Goal: Task Accomplishment & Management: Use online tool/utility

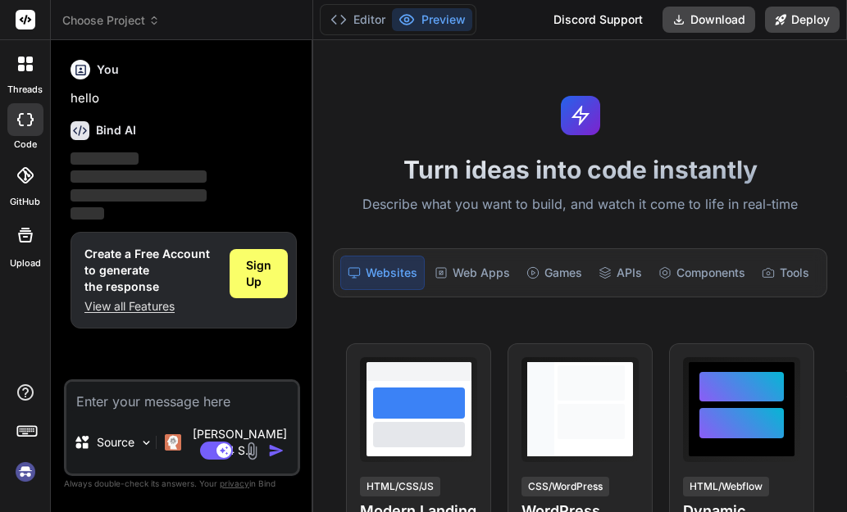
click at [172, 411] on textarea at bounding box center [181, 397] width 231 height 30
type textarea "x"
type textarea "C"
type textarea "x"
type textarea "Cr"
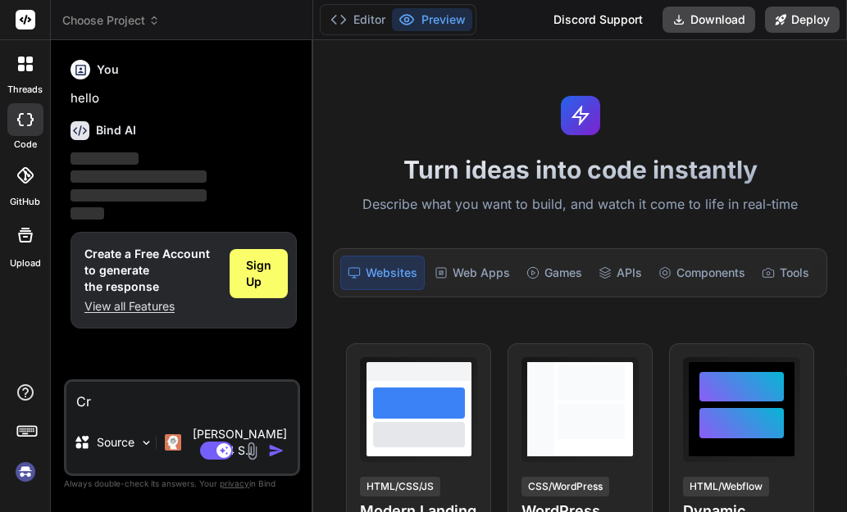
type textarea "x"
type textarea "Cre"
type textarea "x"
type textarea "Crea"
type textarea "x"
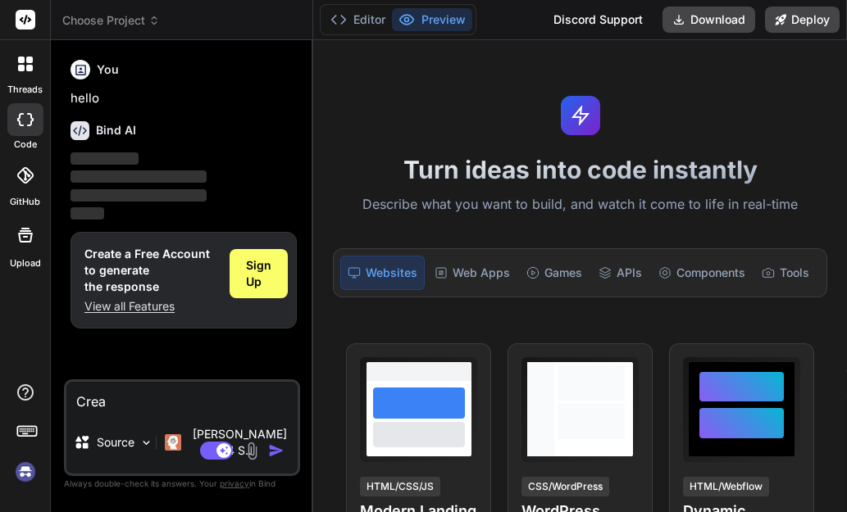
type textarea "Creat"
type textarea "x"
type textarea "Create"
type textarea "x"
type textarea "Create"
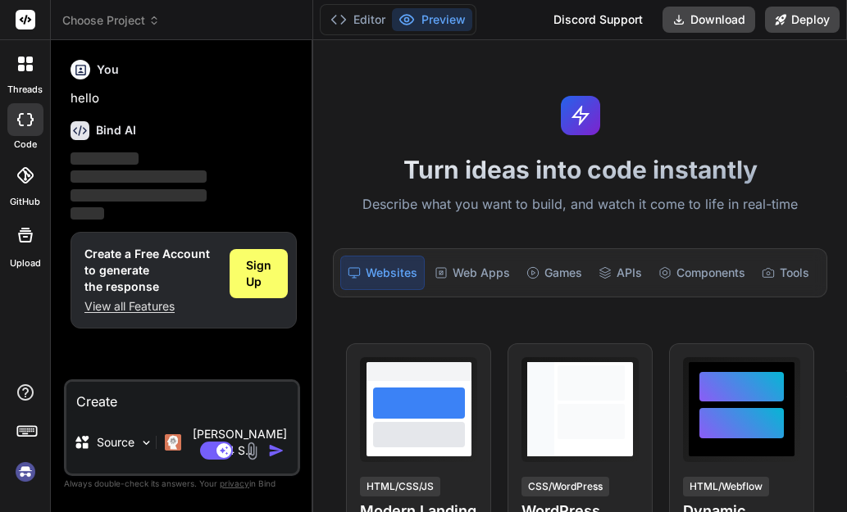
type textarea "x"
type textarea "Create a"
type textarea "x"
type textarea "Create a"
type textarea "x"
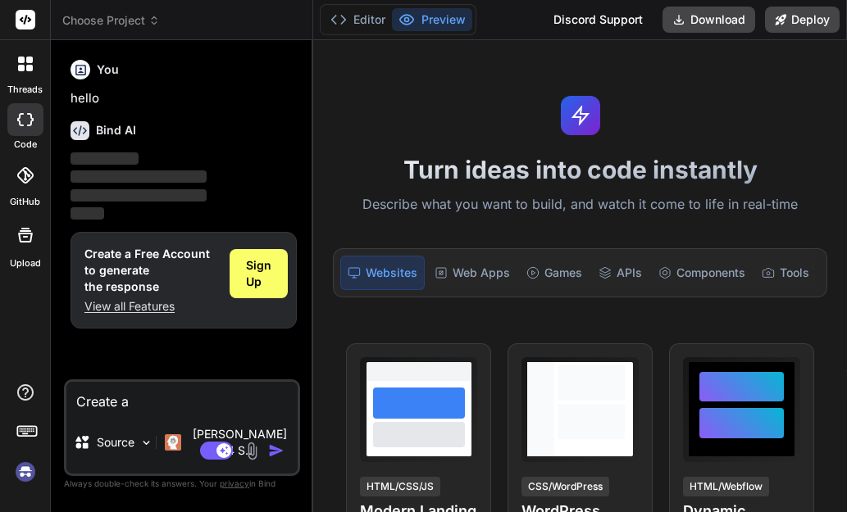
type textarea "Create a s"
type textarea "x"
type textarea "Create a st"
type textarea "x"
type textarea "Create a sty"
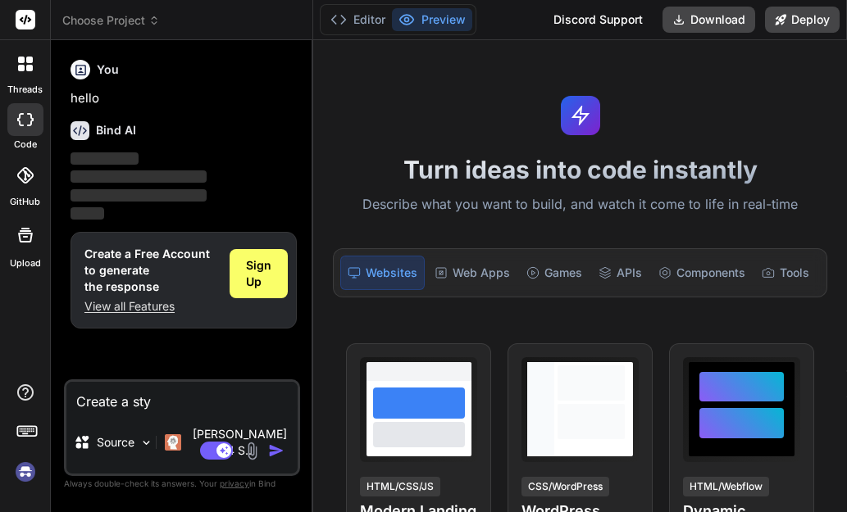
type textarea "x"
type textarea "Create a styl"
type textarea "x"
type textarea "Create a styli"
type textarea "x"
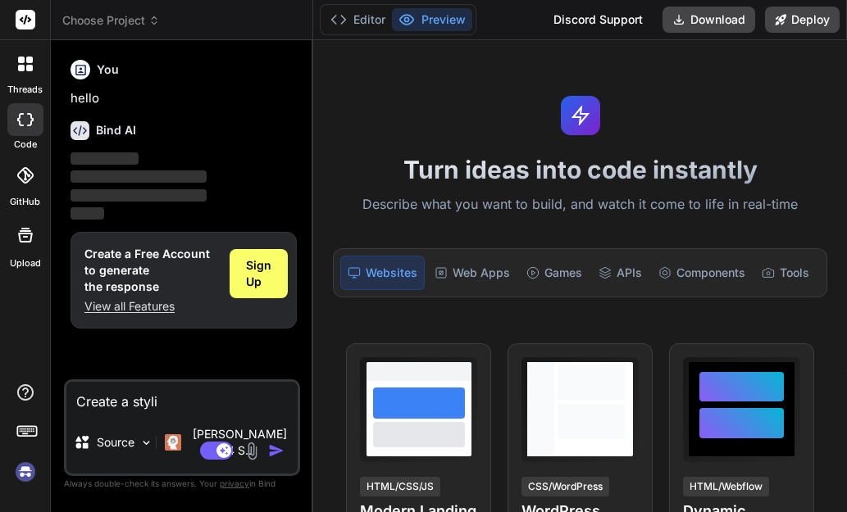
type textarea "Create a stylis"
type textarea "x"
type textarea "Create a stylish"
type textarea "x"
type textarea "Create a stylish"
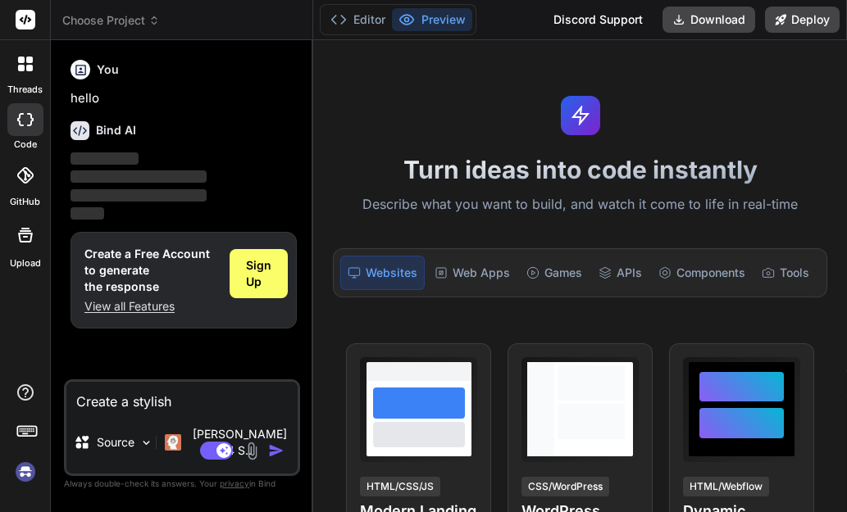
type textarea "x"
type textarea "Create a stylish a"
type textarea "x"
type textarea "Create a stylish an"
type textarea "x"
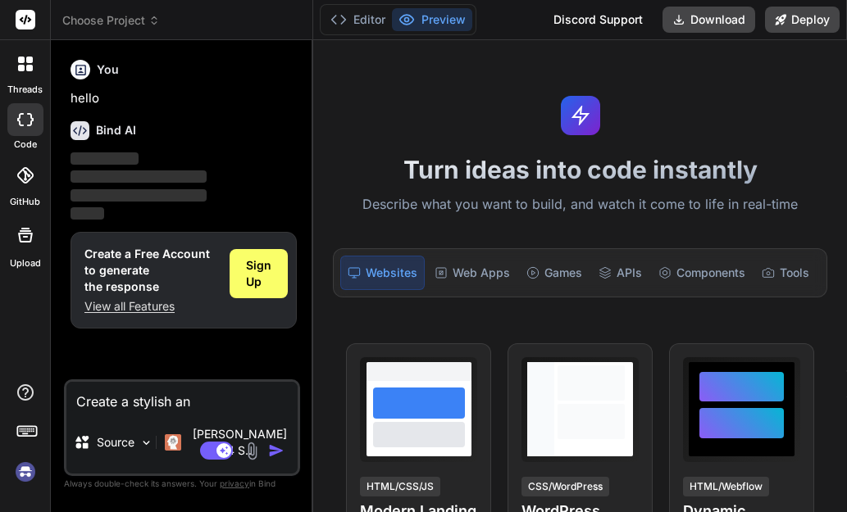
type textarea "Create a stylish and"
type textarea "x"
type textarea "Create a stylish and"
type textarea "x"
type textarea "Create a stylish and e"
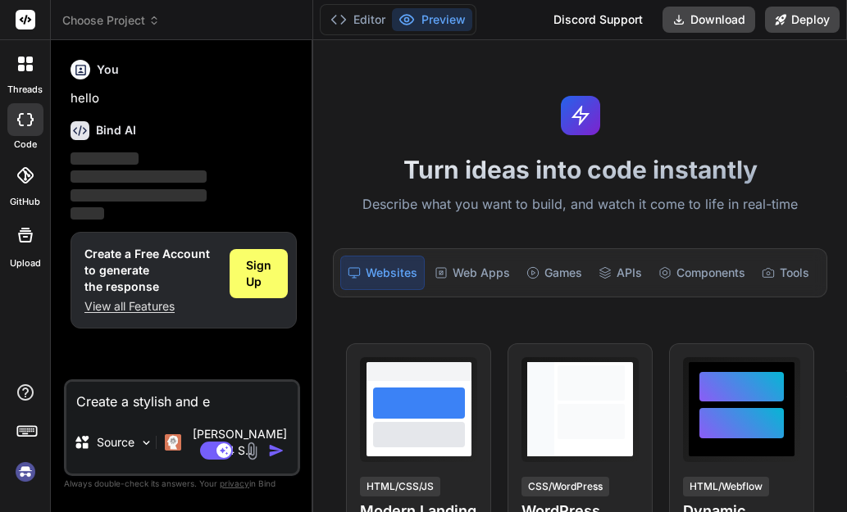
type textarea "x"
type textarea "Create a stylish and ey"
type textarea "x"
type textarea "Create a stylish and eye"
type textarea "x"
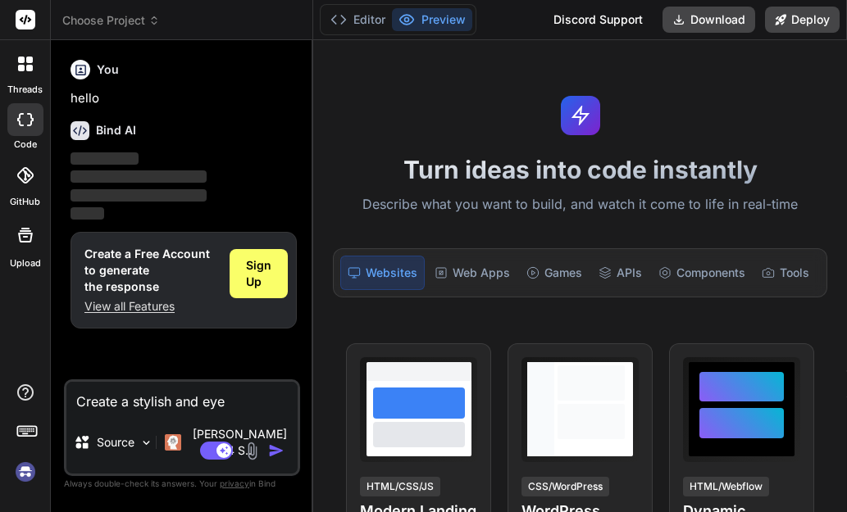
type textarea "Create a stylish and eye"
type textarea "x"
type textarea "Create a stylish and eye c"
type textarea "x"
type textarea "Create a stylish and eye ca"
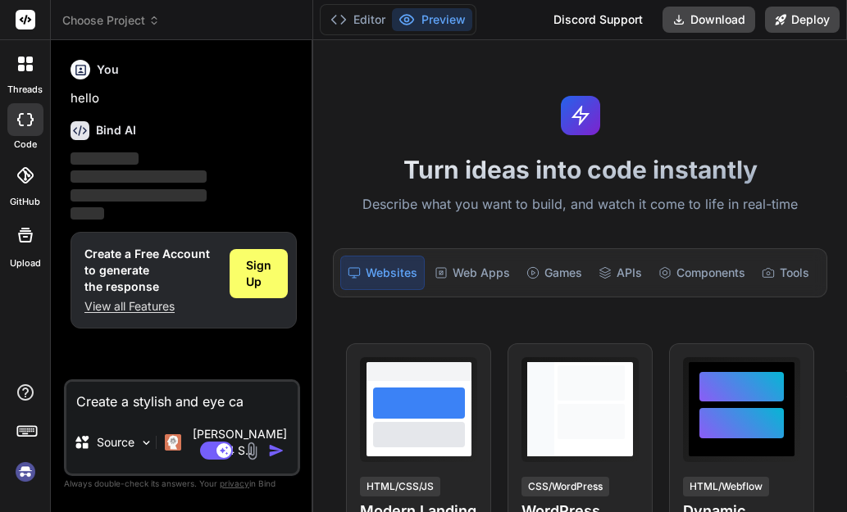
type textarea "x"
type textarea "Create a stylish and eye cat"
type textarea "x"
type textarea "Create a stylish and eye catc"
type textarea "x"
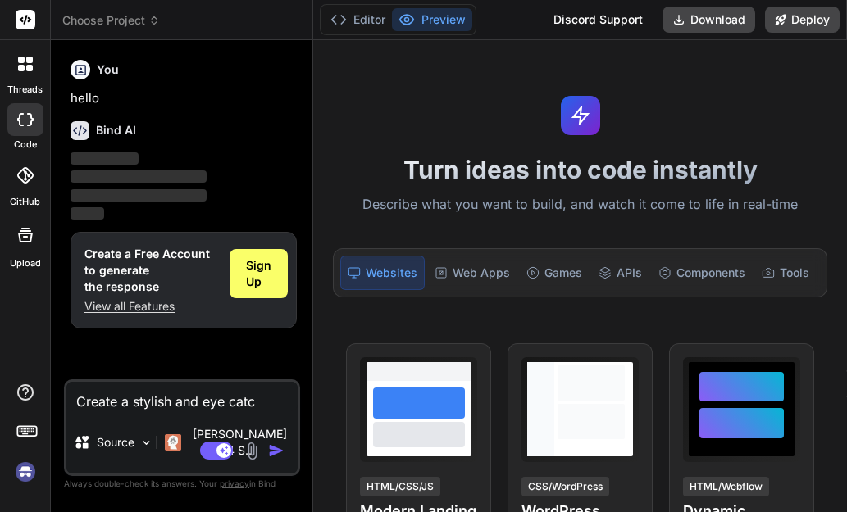
type textarea "Create a stylish and eye catch"
type textarea "x"
type textarea "Create a stylish and eye catchi"
type textarea "x"
type textarea "Create a stylish and eye catchin"
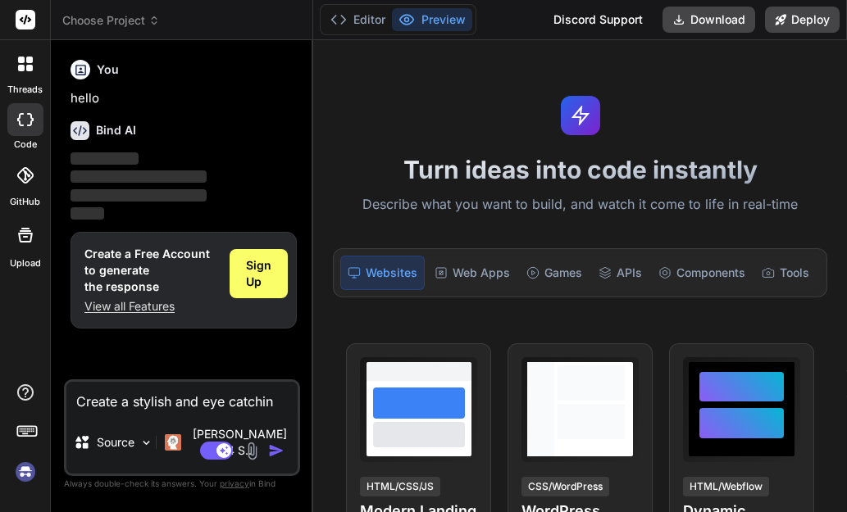
type textarea "x"
type textarea "Create a stylish and eye catching"
type textarea "x"
type textarea "Create a stylish and eye catching"
type textarea "x"
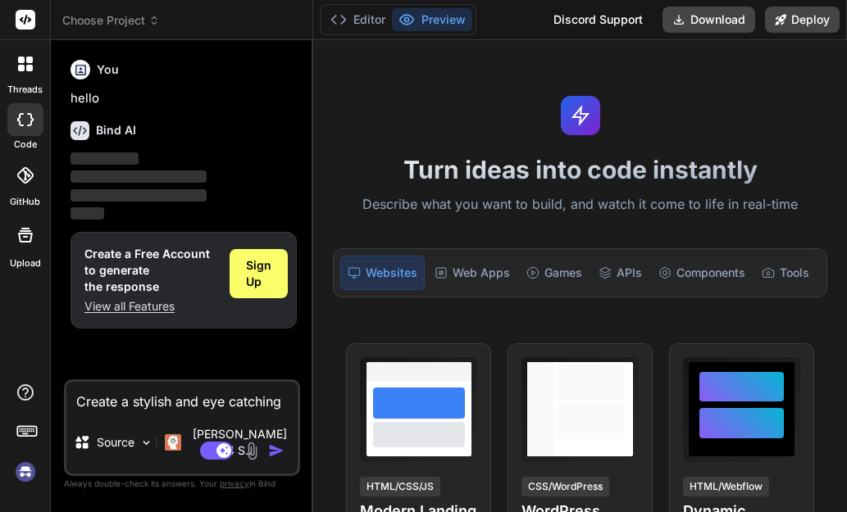
type textarea "Create a stylish and eye catching w"
type textarea "x"
type textarea "Create a stylish and eye catching we"
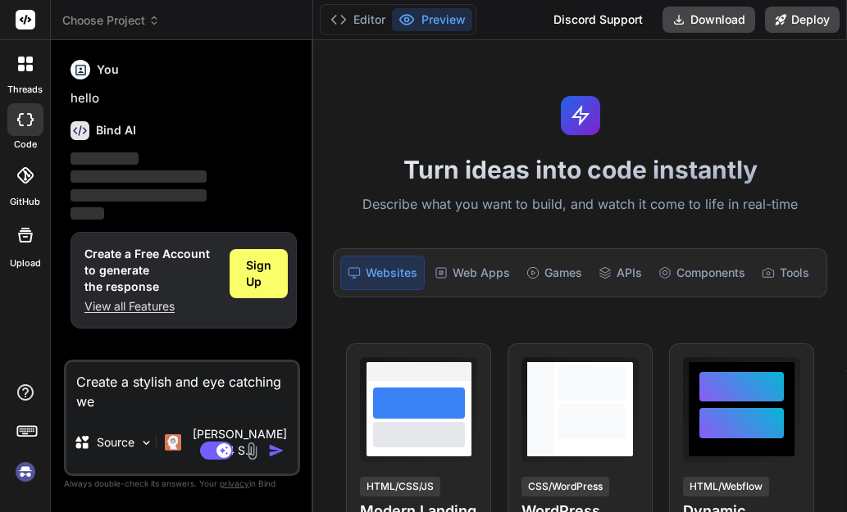
type textarea "x"
type textarea "Create a stylish and eye catching web"
type textarea "x"
type textarea "Create a stylish and eye catching webs"
type textarea "x"
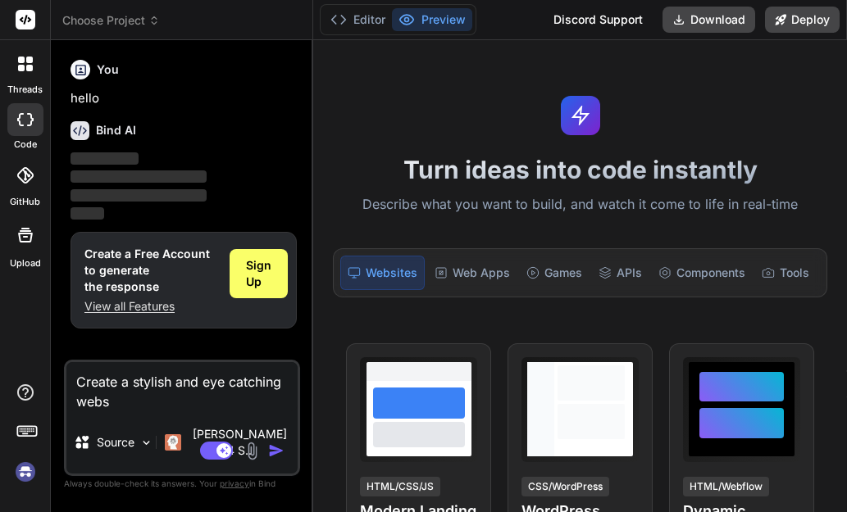
type textarea "Create a stylish and eye catching websi"
type textarea "x"
type textarea "Create a stylish and eye catching websit"
type textarea "x"
type textarea "Create a stylish and eye catching website"
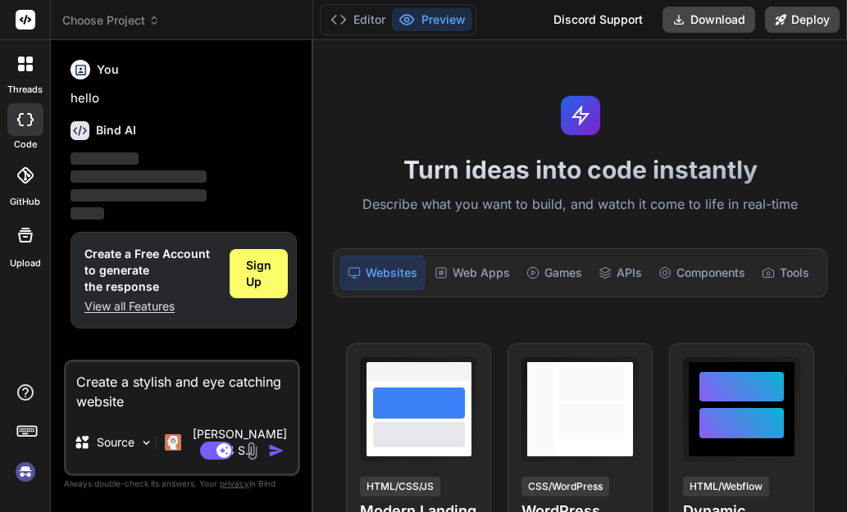
type textarea "x"
type textarea "Create a stylish and eye catching website"
type textarea "x"
type textarea "Create a stylish and eye catching website f"
type textarea "x"
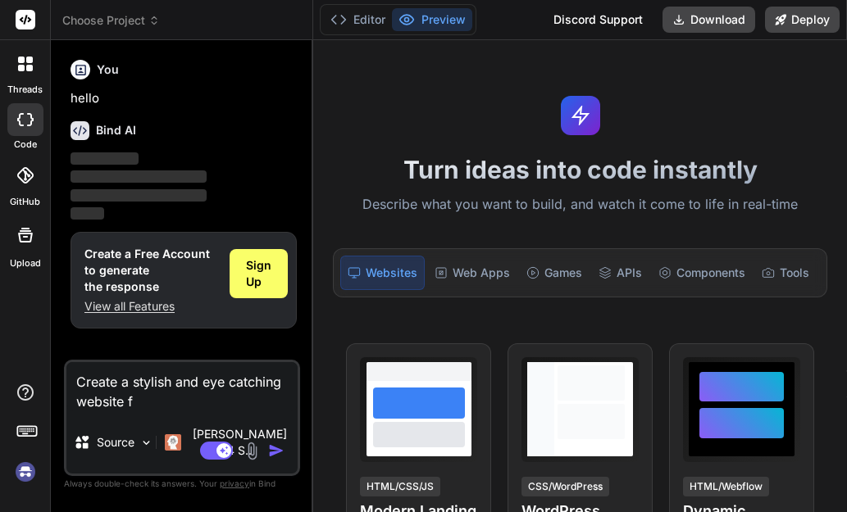
type textarea "Create a stylish and eye catching website fo"
type textarea "x"
type textarea "Create a stylish and eye catching website for"
type textarea "x"
type textarea "Create a stylish and eye catching website for"
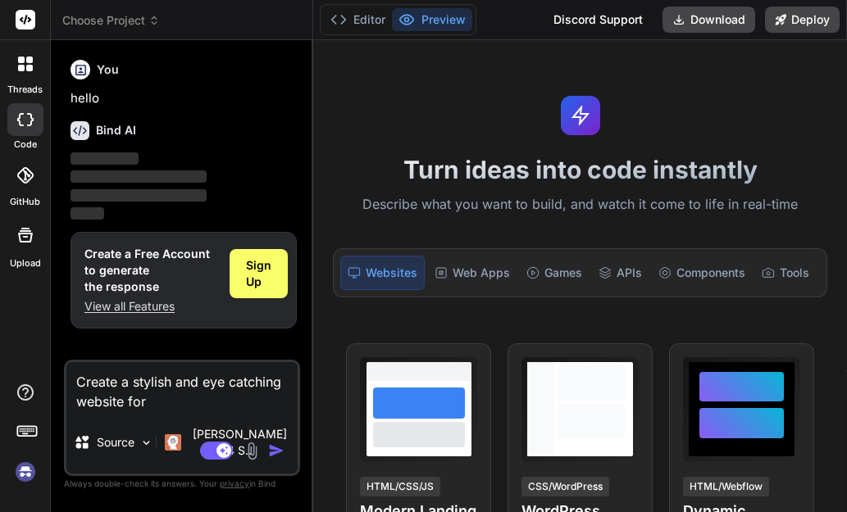
type textarea "x"
type textarea "Create a stylish and eye catching website for L"
type textarea "x"
type textarea "Create a stylish and eye catching website for La"
type textarea "x"
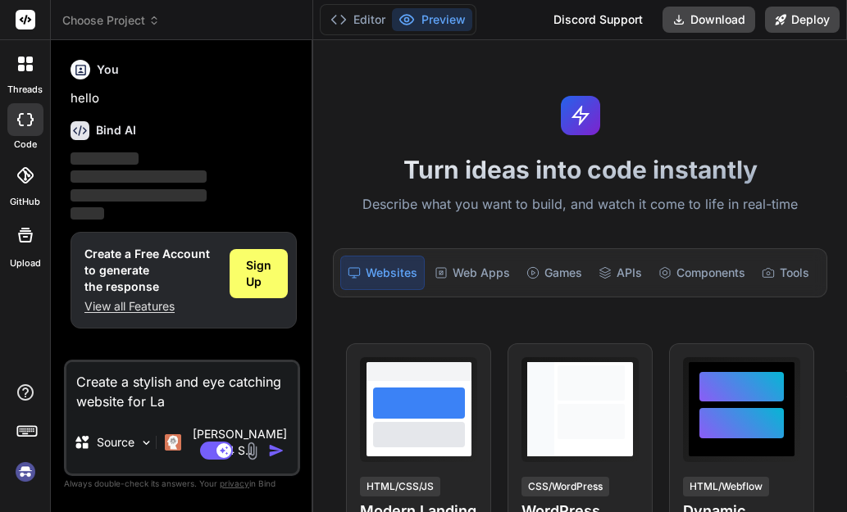
type textarea "Create a stylish and eye catching website for Lac"
type textarea "x"
type textarea "Create a stylish and eye catching website for Lace"
type textarea "x"
type textarea "Create a stylish and eye catching website for Lace"
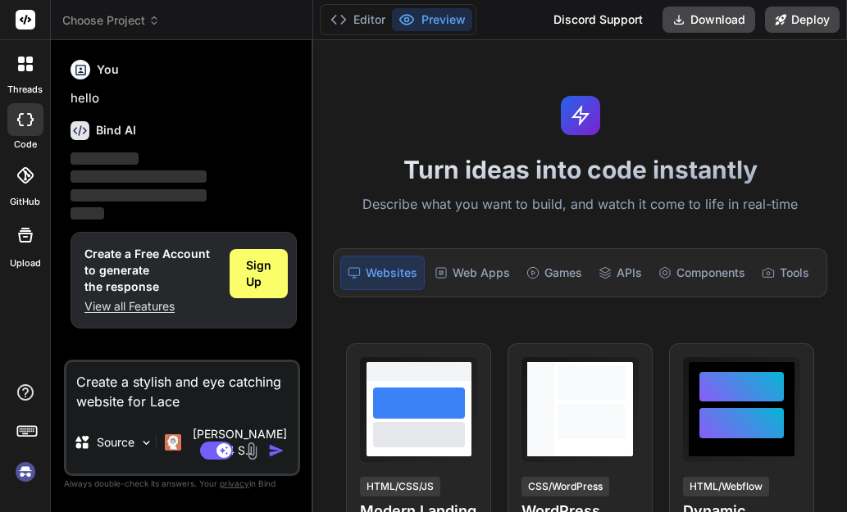
type textarea "x"
type textarea "Create a stylish and eye catching website for Lace C"
type textarea "x"
type textarea "Create a stylish and eye catching website for Lace Co"
type textarea "x"
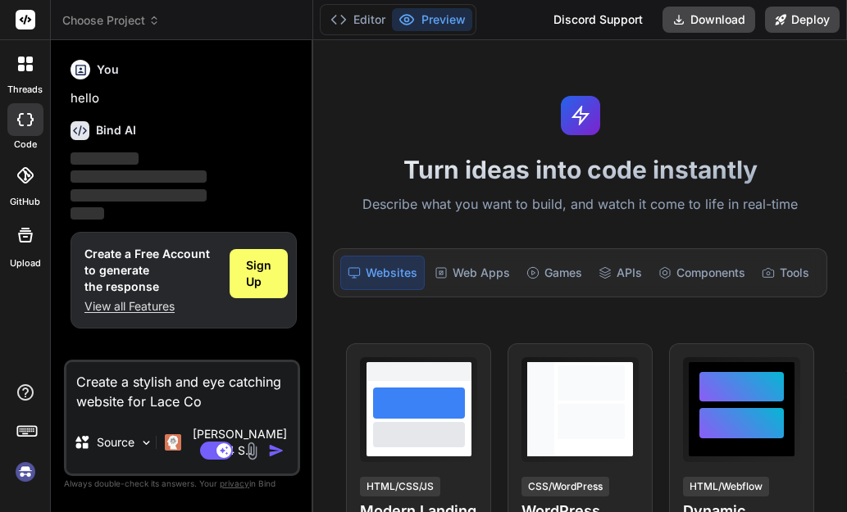
type textarea "Create a stylish and eye catching website for Lace Com"
type textarea "x"
type textarea "Create a stylish and eye catching website for Lace Comp"
type textarea "x"
type textarea "Create a stylish and eye catching website for Lace Compu"
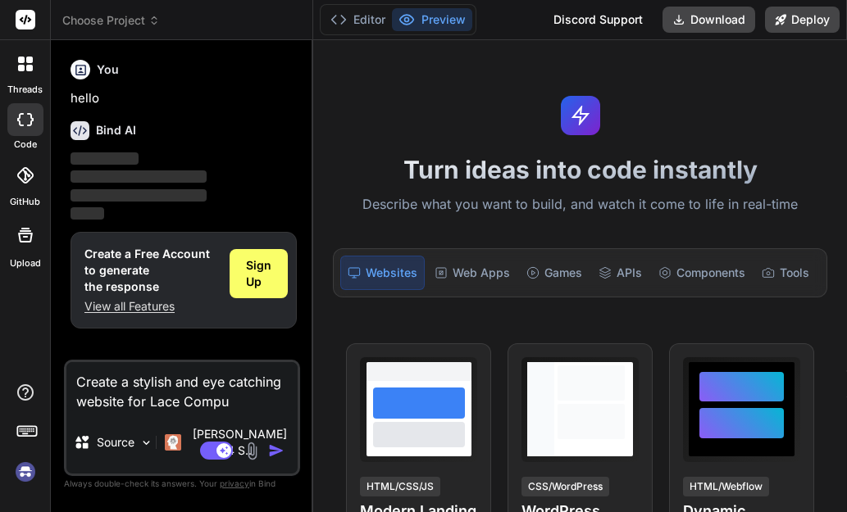
type textarea "x"
type textarea "Create a stylish and eye catching website for Lace Comput"
type textarea "x"
type textarea "Create a stylish and eye catching website for Lace Compute"
type textarea "x"
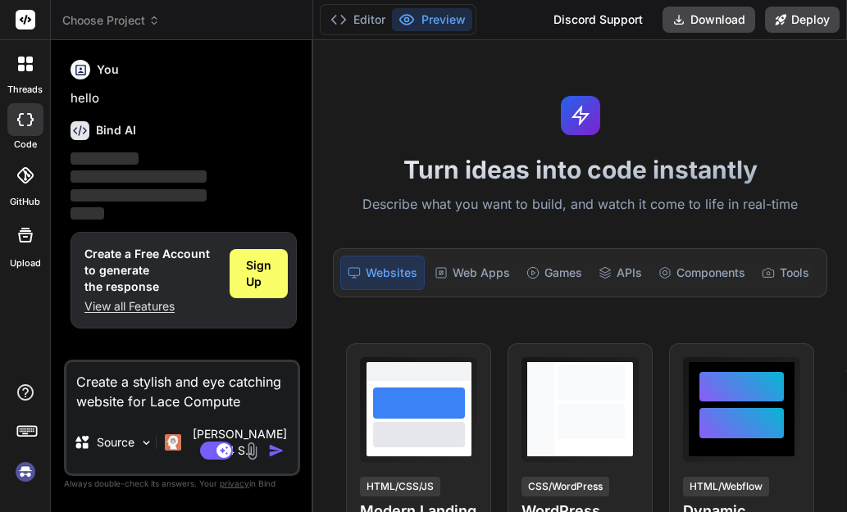
type textarea "Create a stylish and eye catching website for Lace Computer"
type textarea "x"
type textarea "Create a stylish and eye catching website for Lace Computers"
type textarea "x"
type textarea "Create a stylish and eye catching website for Lace Computers."
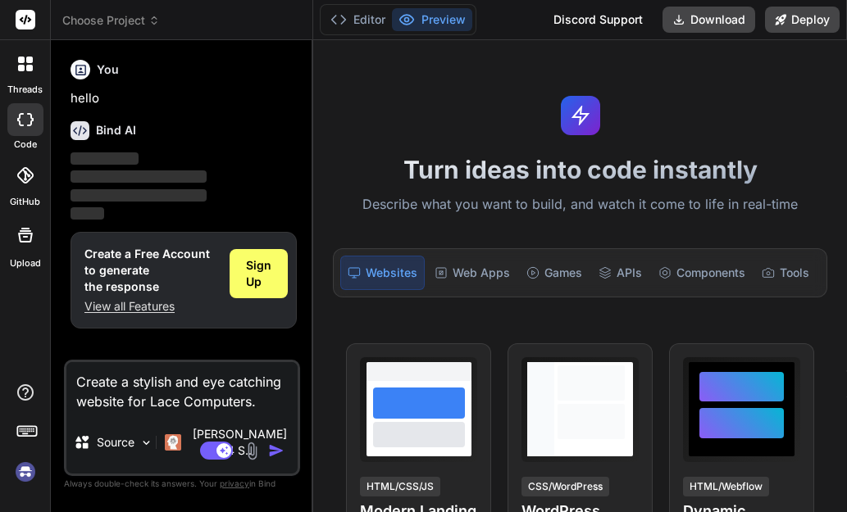
type textarea "x"
type textarea "Create a stylish and eye catching website for Lace Computers."
type textarea "x"
type textarea "Create a stylish and eye catching website for Lace Computers. a"
type textarea "x"
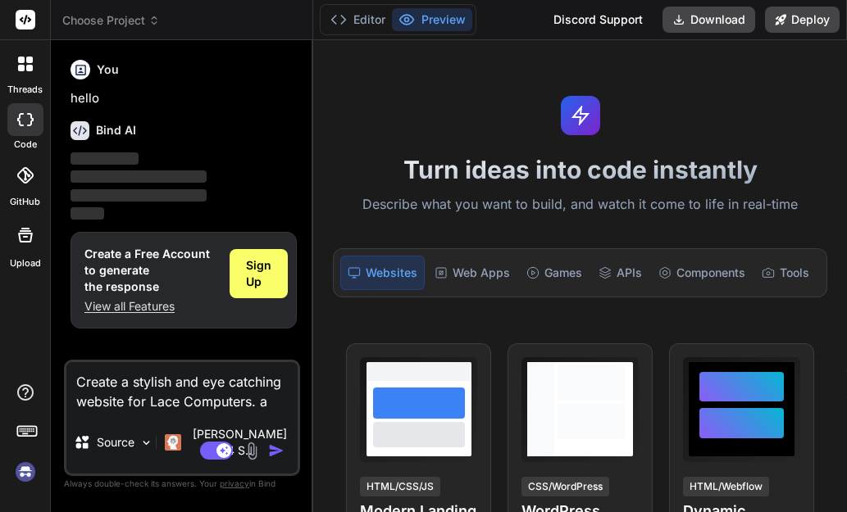
type textarea "Create a stylish and eye catching website for Lace Computers. a"
type textarea "x"
type textarea "Create a stylish and eye catching website for Lace Computers. a a"
type textarea "x"
type textarea "Create a stylish and eye catching website for Lace Computers. a a"
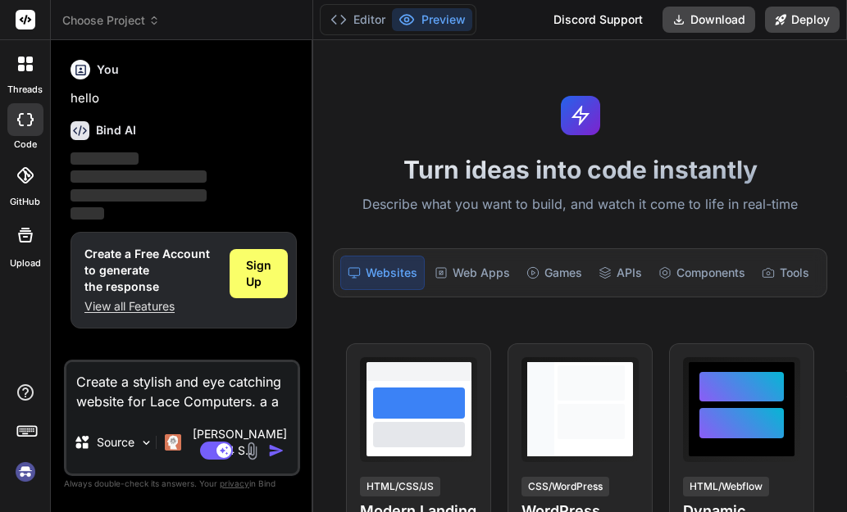
type textarea "x"
type textarea "Create a stylish and eye catching website for Lace Computers. a a"
type textarea "x"
type textarea "Create a stylish and eye catching website for Lace Computers. a"
type textarea "x"
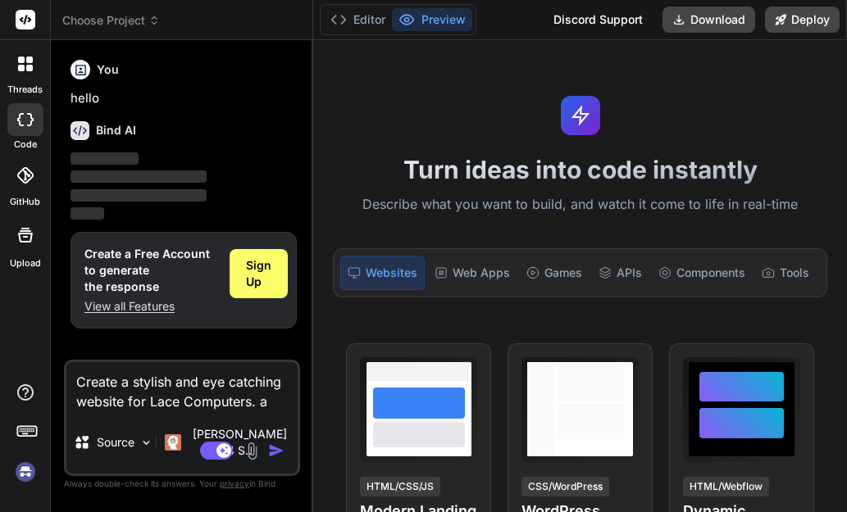
type textarea "Create a stylish and eye catching website for Lace Computers. a c"
type textarea "x"
type textarea "Create a stylish and eye catching website for Lace Computers. a co"
type textarea "x"
type textarea "Create a stylish and eye catching website for Lace Computers. a com"
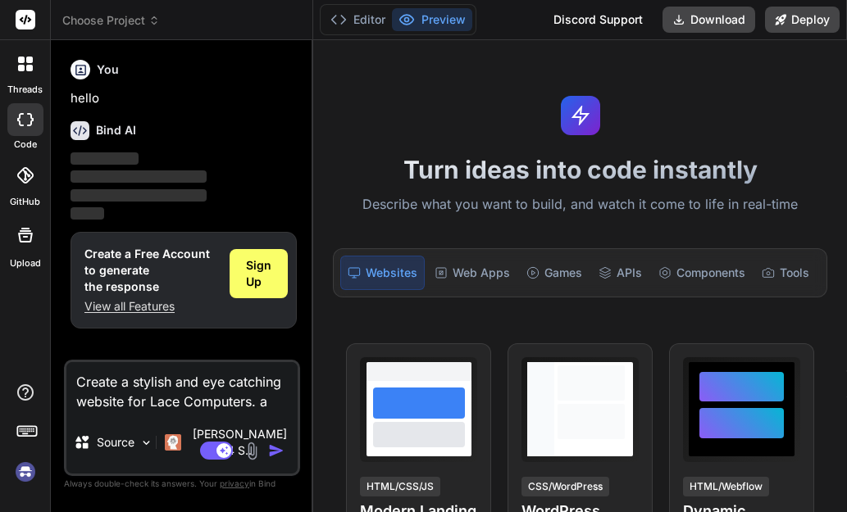
type textarea "x"
type textarea "Create a stylish and eye catching website for Lace Computers. a comp"
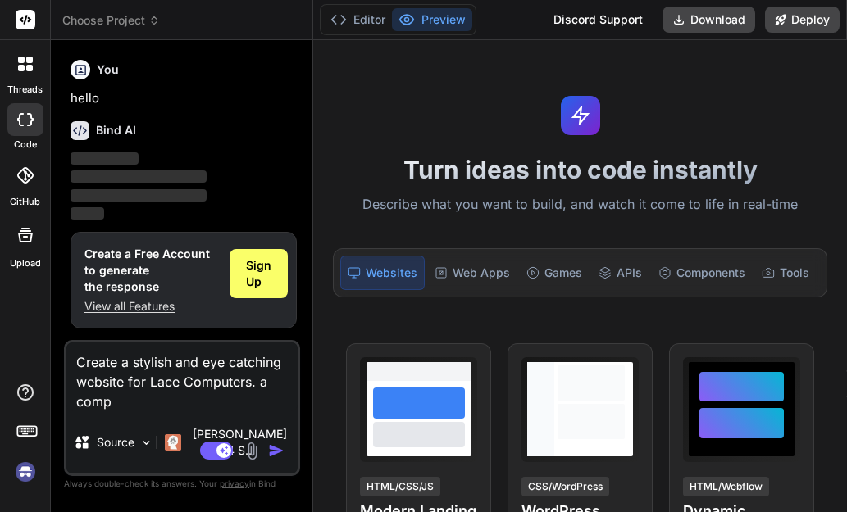
type textarea "x"
type textarea "Create a stylish and eye catching website for Lace Computers. a compa"
type textarea "x"
type textarea "Create a stylish and eye catching website for Lace Computers. a compan"
type textarea "x"
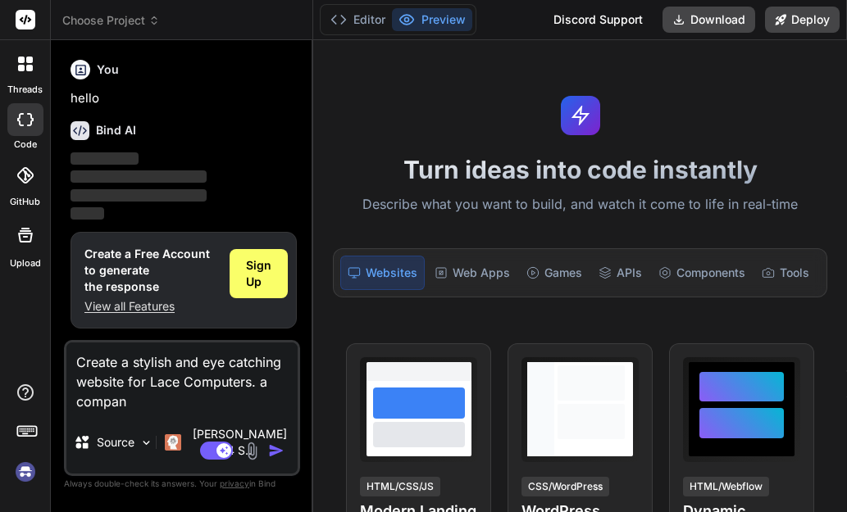
type textarea "Create a stylish and eye catching website for Lace Computers. a company"
type textarea "x"
type textarea "Create a stylish and eye catching website for Lace Computers. a company"
type textarea "x"
type textarea "Create a stylish and eye catching website for Lace Computers. a company b"
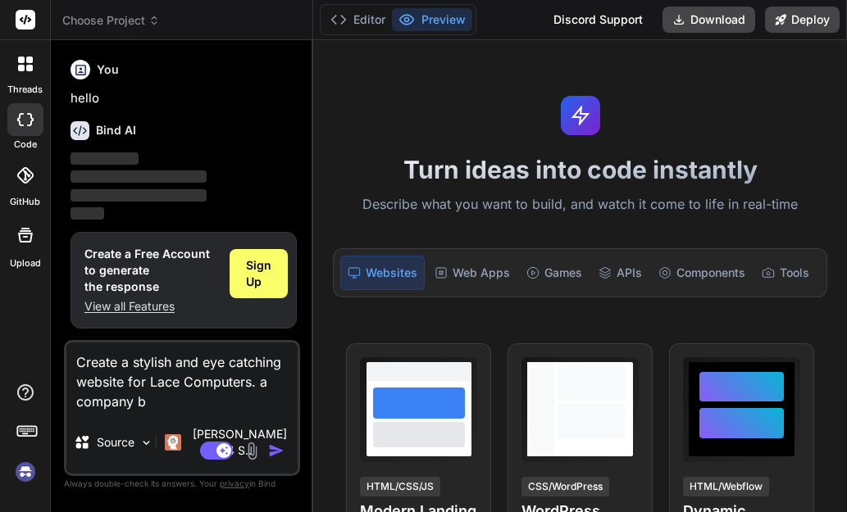
type textarea "x"
type textarea "Create a stylish and eye catching website for Lace Computers. a company ba"
type textarea "x"
type textarea "Create a stylish and eye catching website for Lace Computers. a company bas"
type textarea "x"
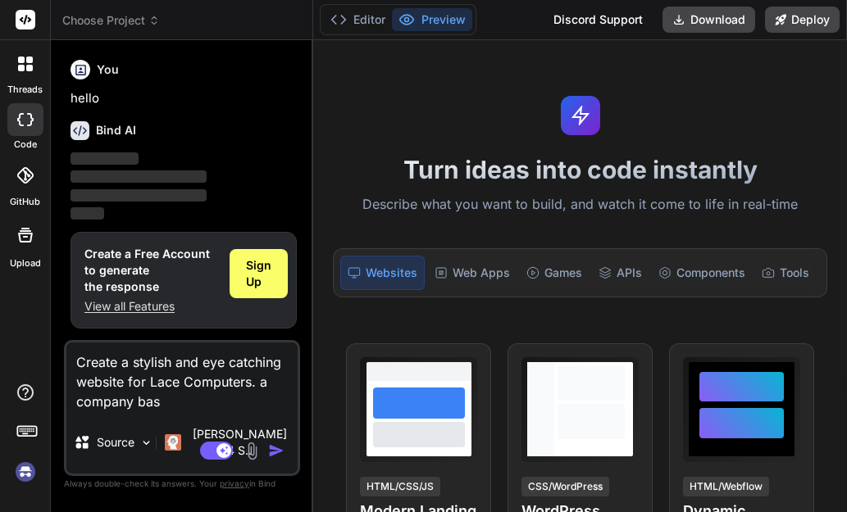
type textarea "Create a stylish and eye catching website for Lace Computers. a company base"
type textarea "x"
type textarea "Create a stylish and eye catching website for Lace Computers. a company based"
type textarea "x"
type textarea "Create a stylish and eye catching website for Lace Computers. a company based"
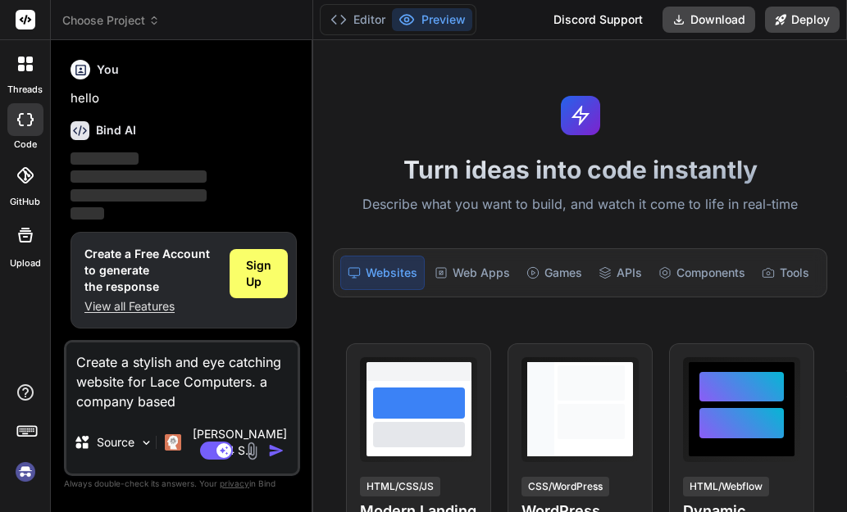
type textarea "x"
type textarea "Create a stylish and eye catching website for Lace Computers. a company based i"
type textarea "x"
type textarea "Create a stylish and eye catching website for Lace Computers. a company based in"
type textarea "x"
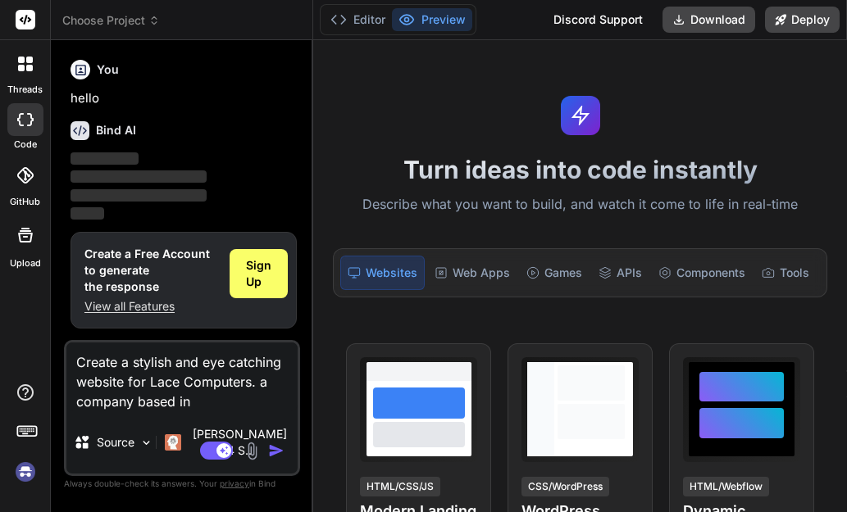
type textarea "Create a stylish and eye catching website for Lace Computers. a company based in"
type textarea "x"
type textarea "Create a stylish and eye catching website for Lace Computers. a company based i…"
type textarea "x"
type textarea "Create a stylish and eye catching website for Lace Computers. a company based i…"
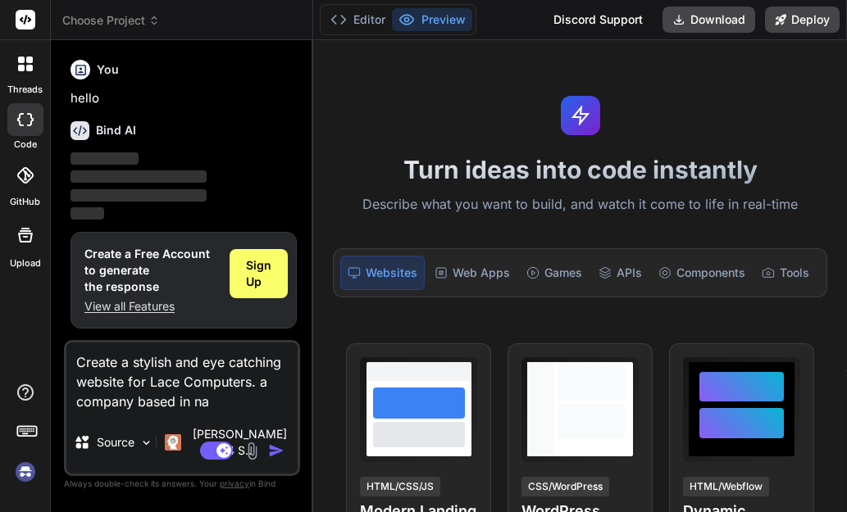
type textarea "x"
type textarea "Create a stylish and eye catching website for Lace Computers. a company based i…"
type textarea "x"
type textarea "Create a stylish and eye catching website for Lace Computers. a company based i…"
type textarea "x"
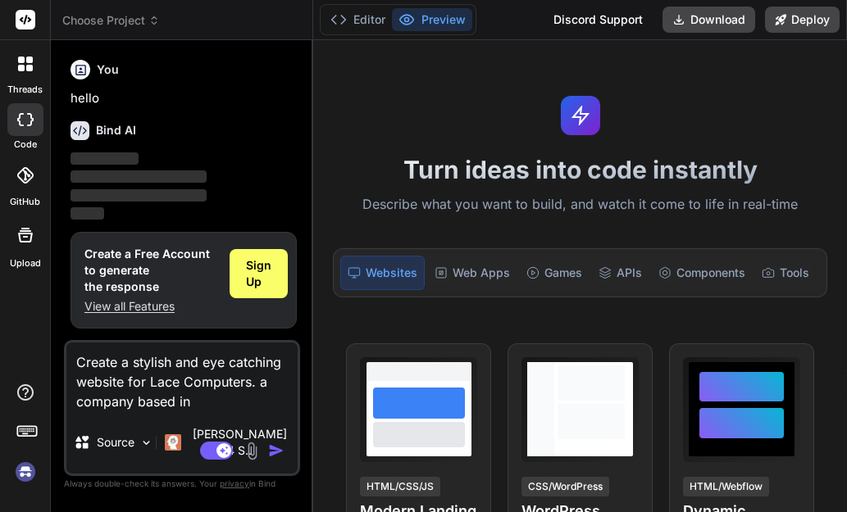
type textarea "Create a stylish and eye catching website for Lace Computers. a company based i…"
type textarea "x"
type textarea "Create a stylish and eye catching website for Lace Computers. a company based i…"
type textarea "x"
type textarea "Create a stylish and eye catching website for Lace Computers. a company based i…"
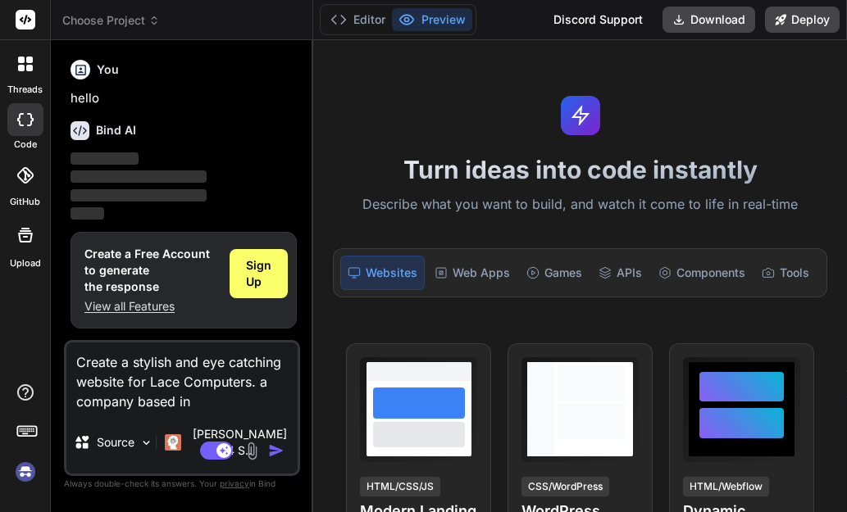
type textarea "x"
type textarea "Create a stylish and eye catching website for Lace Computers. a company based i…"
type textarea "x"
type textarea "Create a stylish and eye catching website for Lace Computers. a company based i…"
type textarea "x"
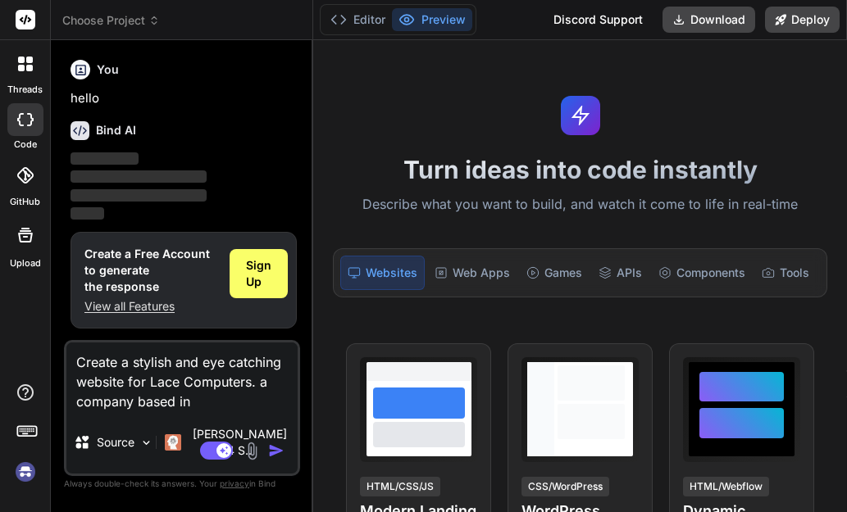
type textarea "Create a stylish and eye catching website for Lace Computers. a company based i…"
type textarea "x"
type textarea "Create a stylish and eye catching website for Lace Computers. a company based i…"
type textarea "x"
type textarea "Create a stylish and eye catching website for Lace Computers. a company based i…"
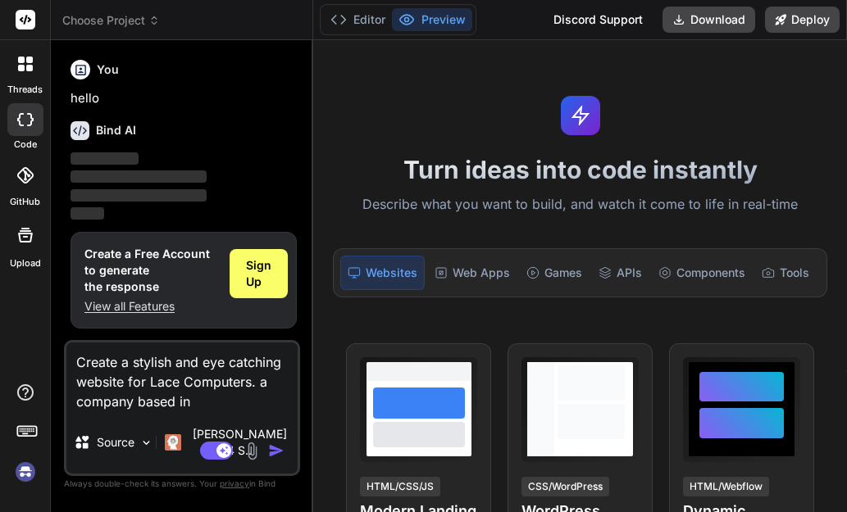
type textarea "x"
type textarea "Create a stylish and eye catching website for Lace Computers. a company based i…"
type textarea "x"
type textarea "Create a stylish and eye catching website for Lace Computers. a company based i…"
type textarea "x"
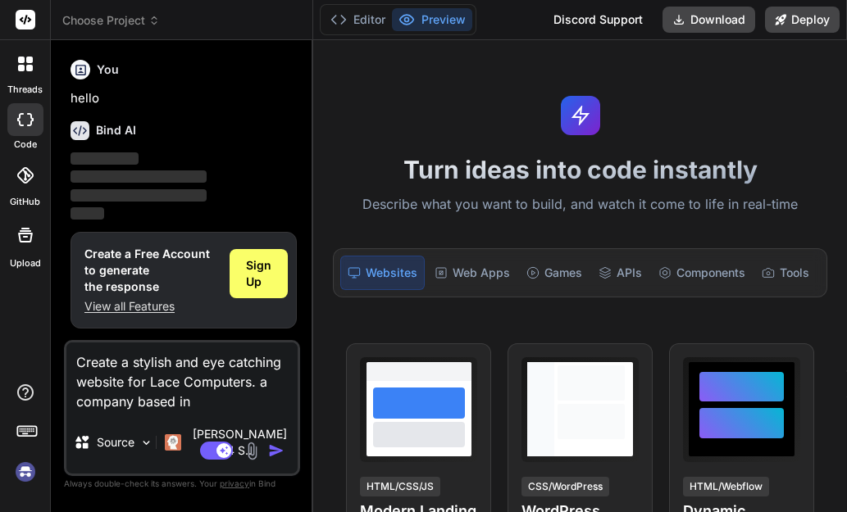
type textarea "Create a stylish and eye catching website for Lace Computers. a company based i…"
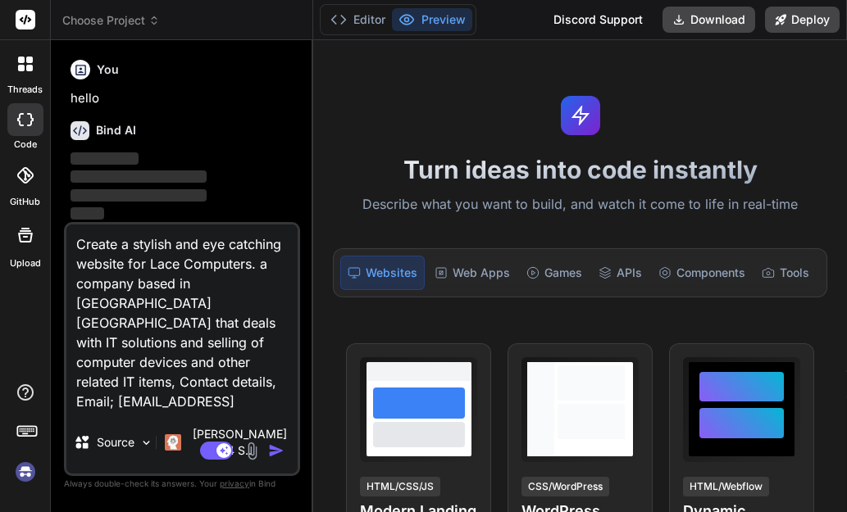
click at [274, 450] on img "button" at bounding box center [276, 451] width 16 height 16
click at [273, 450] on img "button" at bounding box center [276, 451] width 16 height 16
click at [275, 452] on img "button" at bounding box center [276, 451] width 16 height 16
drag, startPoint x: 158, startPoint y: 417, endPoint x: 75, endPoint y: 248, distance: 188.0
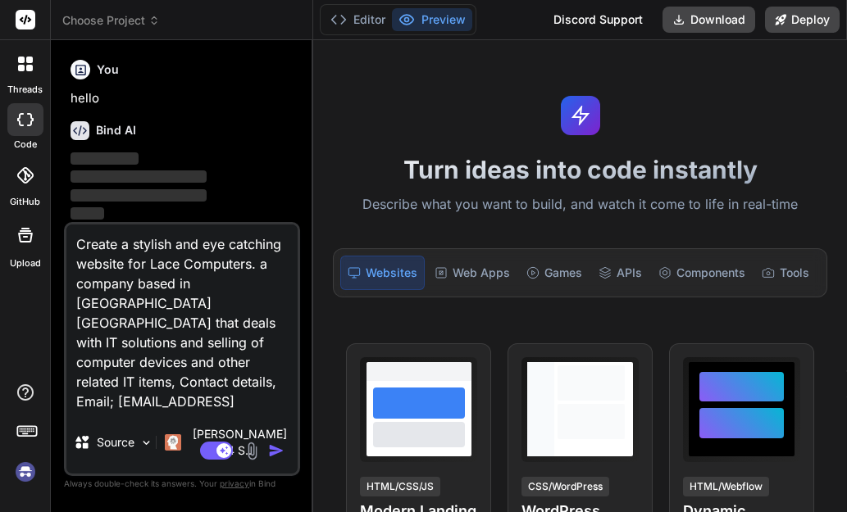
click at [75, 248] on textarea "Create a stylish and eye catching website for Lace Computers. a company based i…" at bounding box center [181, 318] width 231 height 187
click at [455, 277] on div "Web Apps" at bounding box center [472, 273] width 89 height 34
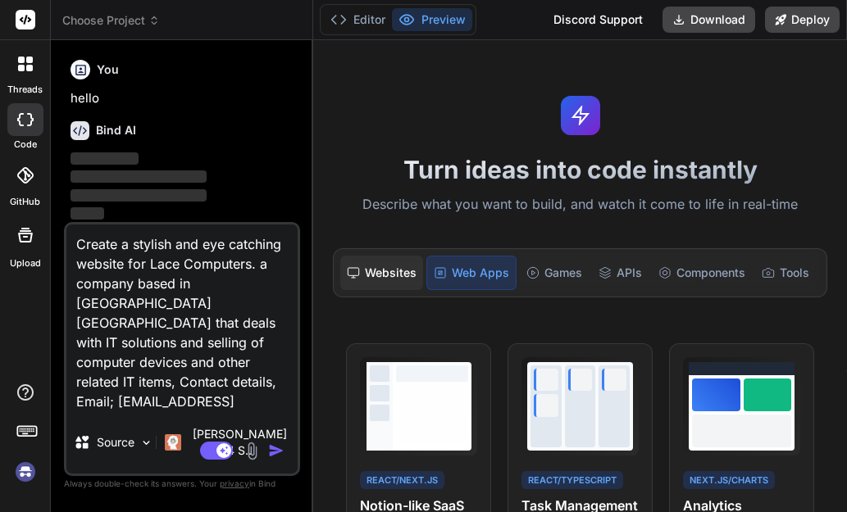
click at [396, 275] on div "Websites" at bounding box center [381, 273] width 83 height 34
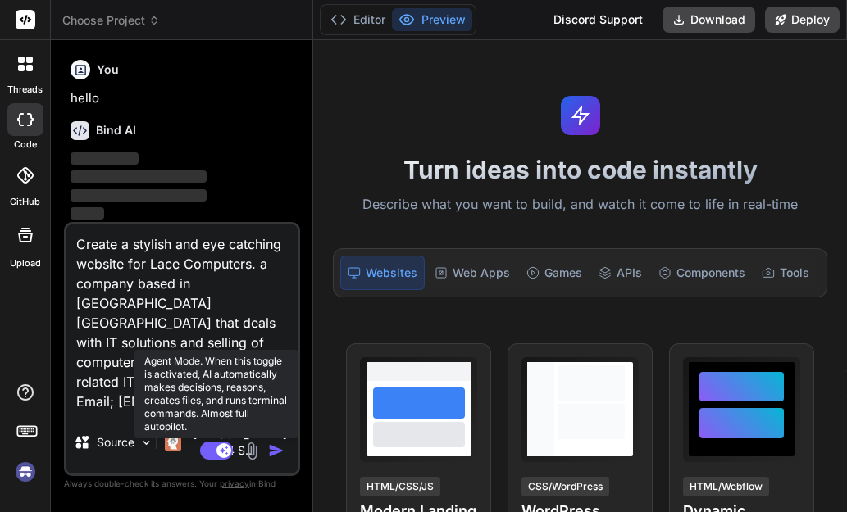
click at [225, 450] on icon at bounding box center [224, 450] width 8 height 8
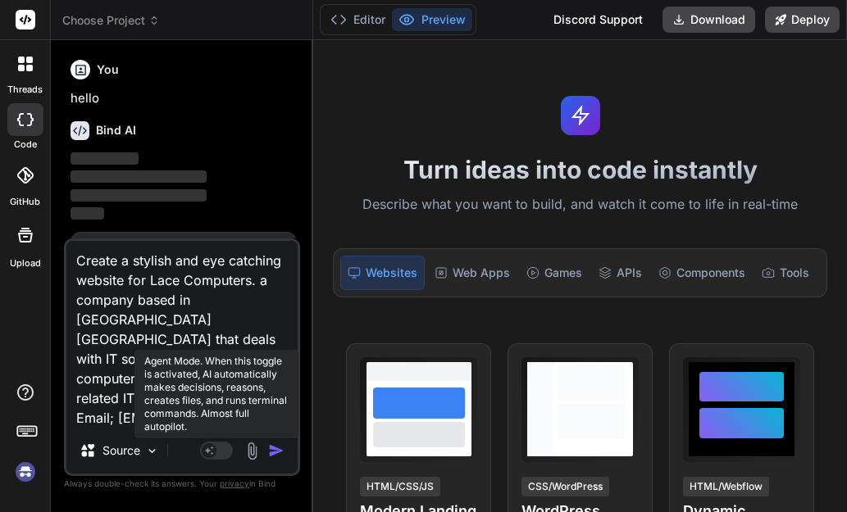
click at [211, 457] on rect at bounding box center [209, 450] width 15 height 15
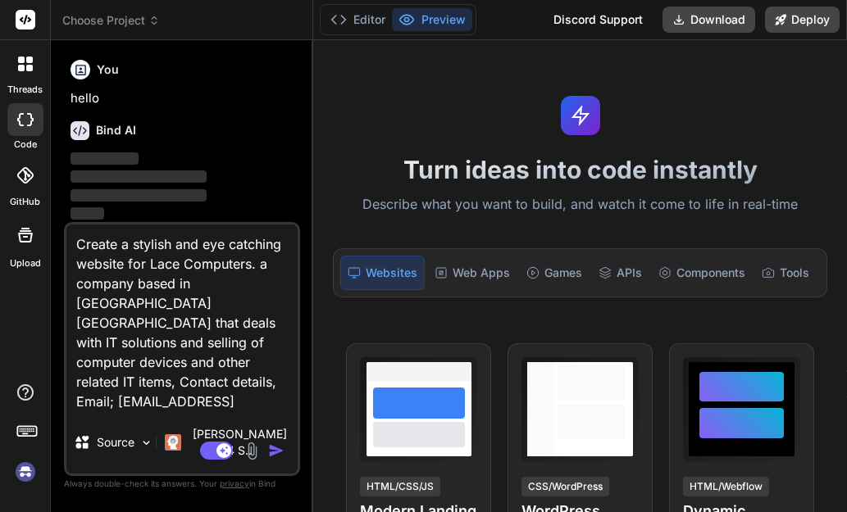
click at [267, 448] on div "Agent Mode. When this toggle is activated, AI automatically makes decisions, re…" at bounding box center [244, 451] width 94 height 20
click at [147, 450] on img at bounding box center [146, 443] width 14 height 14
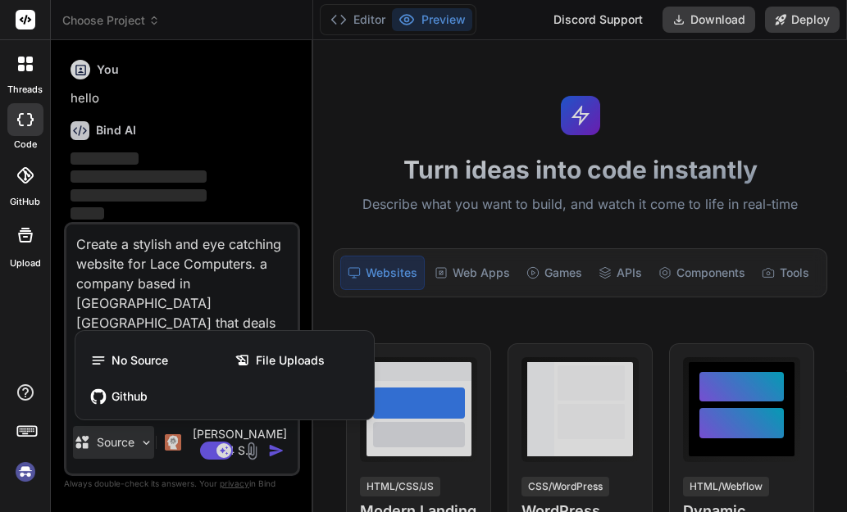
click at [147, 452] on div at bounding box center [423, 256] width 847 height 512
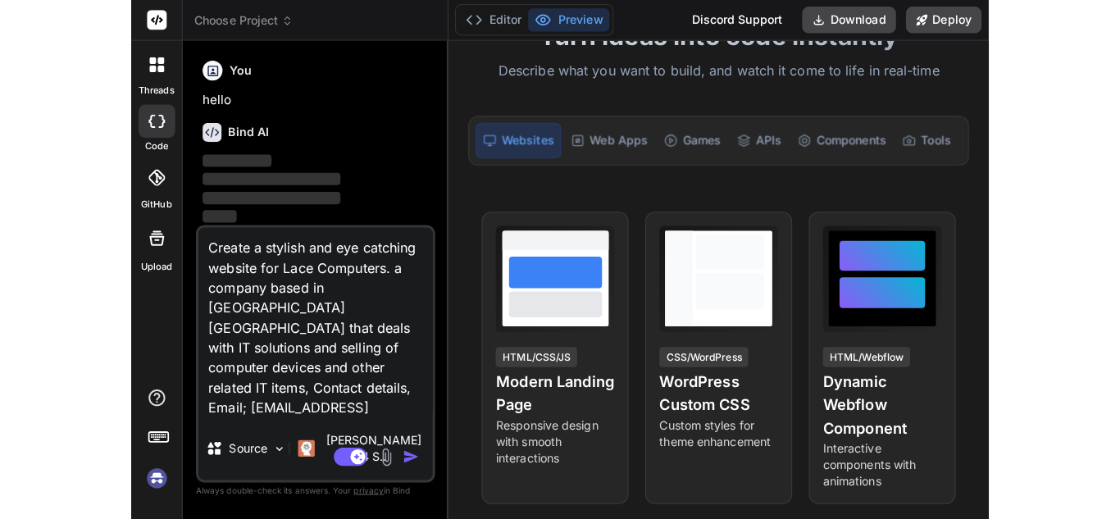
scroll to position [131, 0]
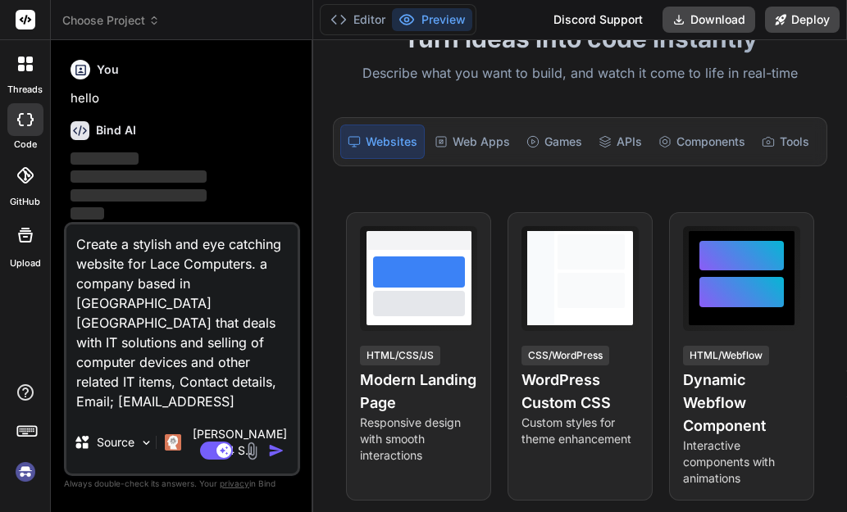
click at [205, 401] on textarea "Create a stylish and eye catching website for Lace Computers. a company based i…" at bounding box center [181, 318] width 231 height 187
click at [157, 407] on textarea "Create a stylish and eye catching website for Lace Computers. a company based i…" at bounding box center [181, 318] width 231 height 187
click at [157, 411] on textarea "Create a stylish and eye catching website for Lace Computers. a company based i…" at bounding box center [181, 318] width 231 height 187
click at [239, 444] on div "Agent Mode. When this toggle is activated, AI automatically makes decisions, re…" at bounding box center [244, 451] width 94 height 20
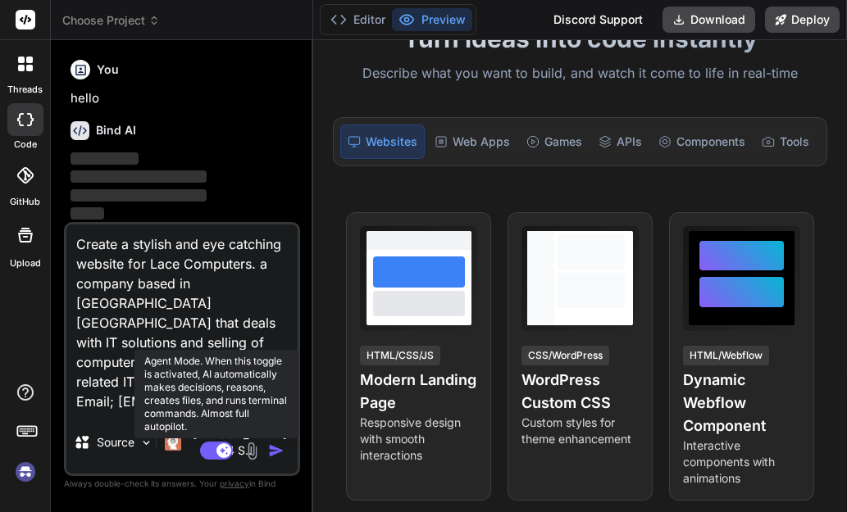
click at [223, 457] on rect at bounding box center [223, 450] width 15 height 15
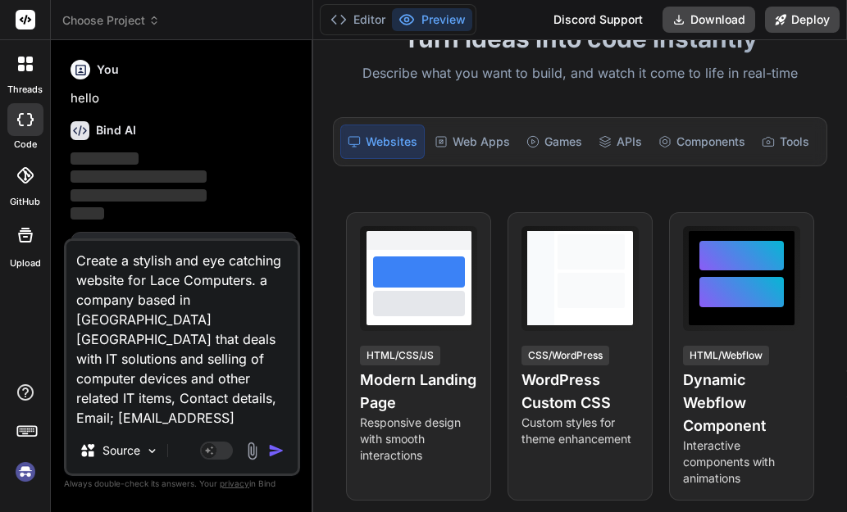
click at [275, 454] on img "button" at bounding box center [276, 451] width 16 height 16
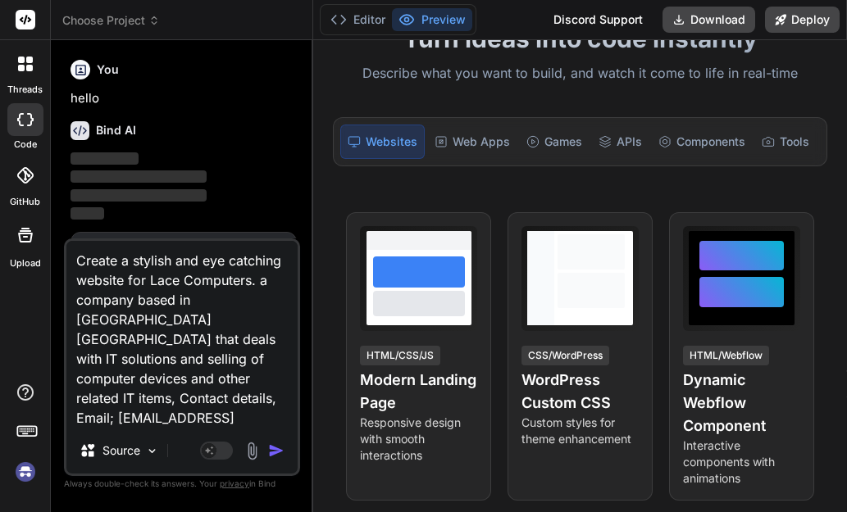
click at [275, 454] on img "button" at bounding box center [276, 451] width 16 height 16
click at [234, 456] on button "Agent Mode. When this toggle is activated, AI automatically makes decisions, re…" at bounding box center [216, 451] width 39 height 20
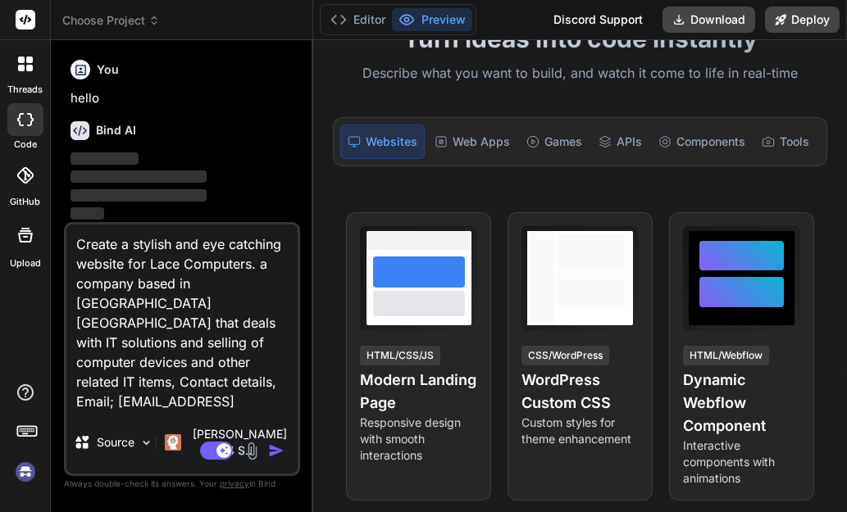
click at [270, 443] on img "button" at bounding box center [276, 451] width 16 height 16
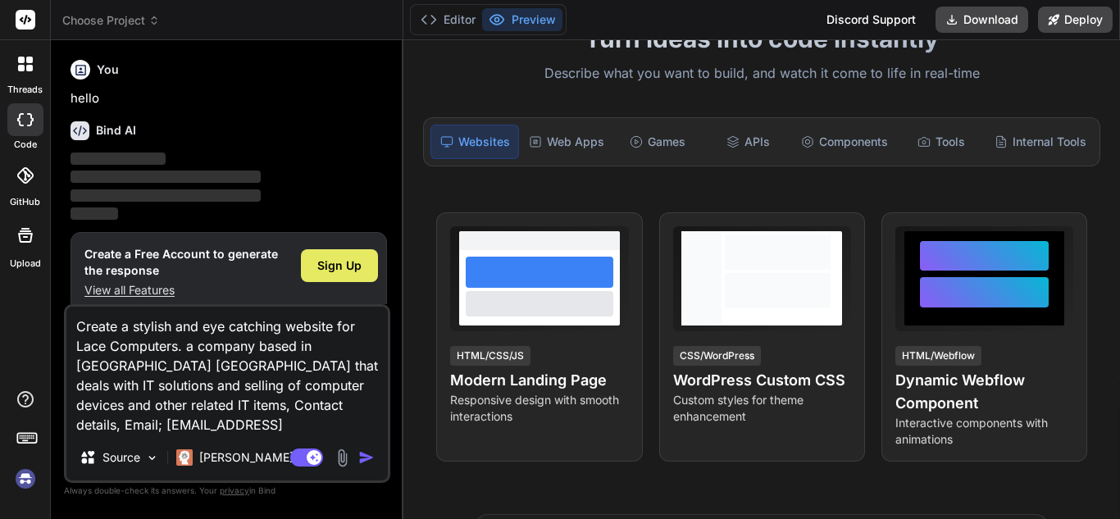
click at [332, 271] on span "Sign Up" at bounding box center [339, 265] width 44 height 16
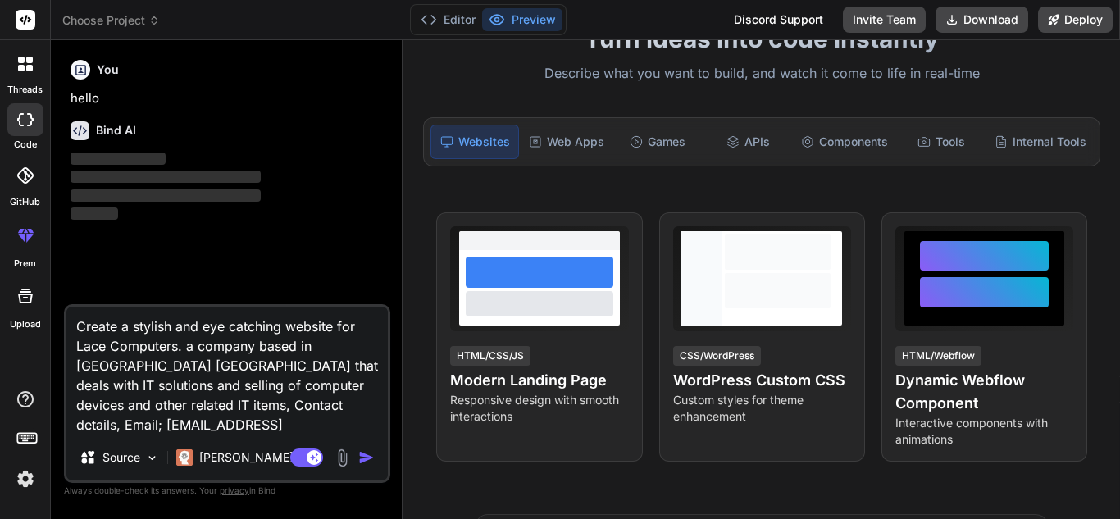
click at [366, 455] on img "button" at bounding box center [366, 457] width 16 height 16
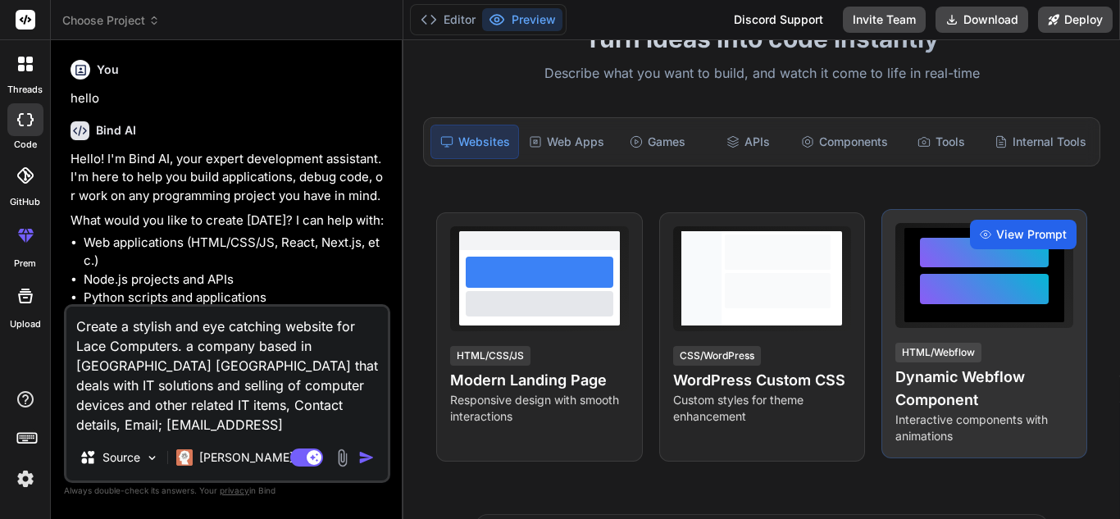
click at [846, 241] on span "View Prompt" at bounding box center [1031, 234] width 70 height 16
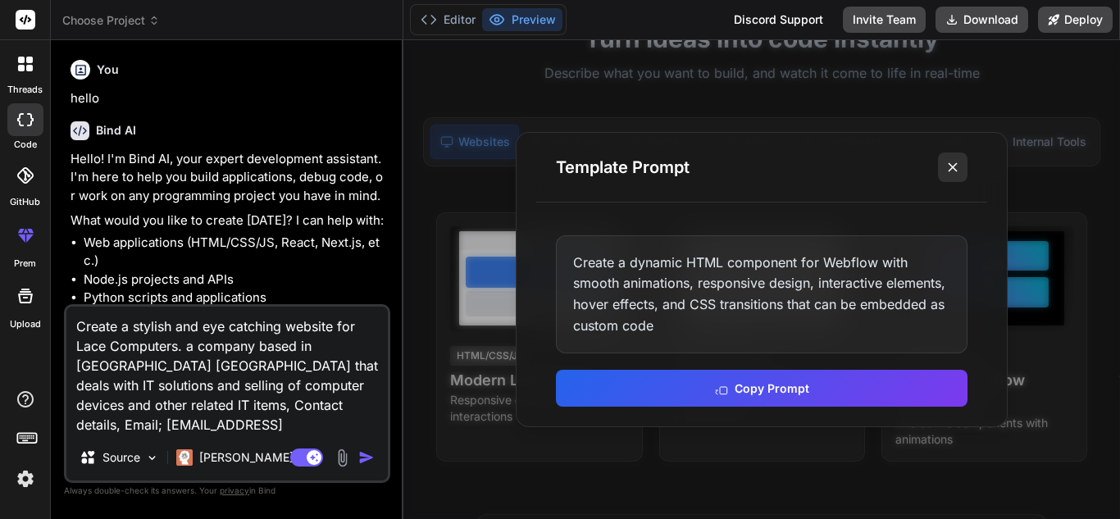
click at [846, 171] on icon at bounding box center [952, 167] width 16 height 16
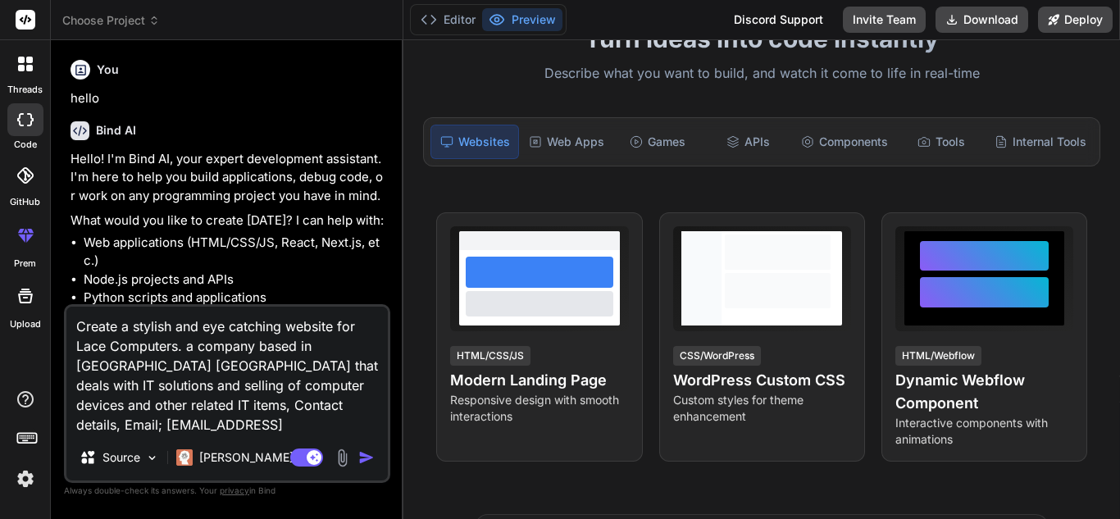
click at [368, 461] on img "button" at bounding box center [366, 457] width 16 height 16
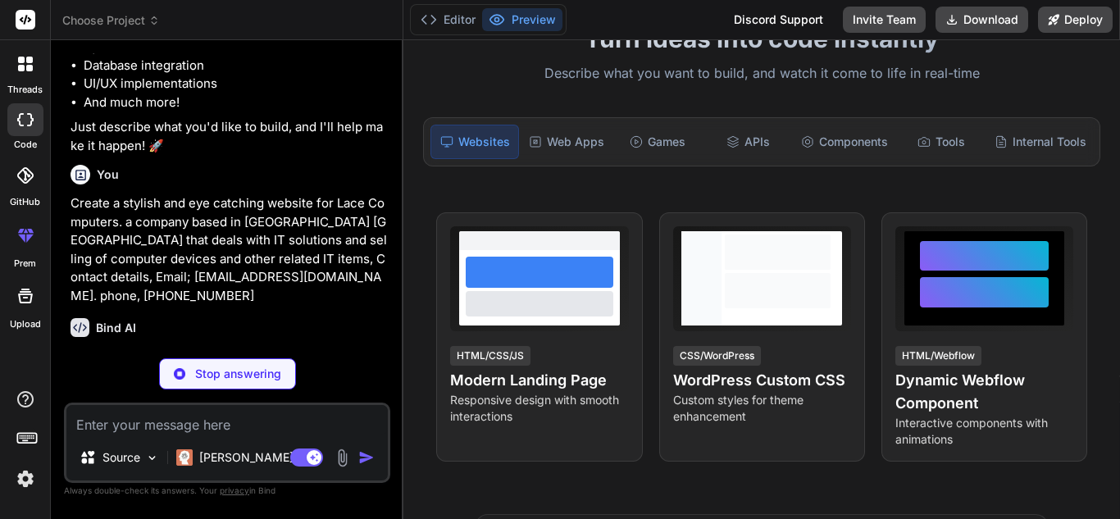
scroll to position [251, 0]
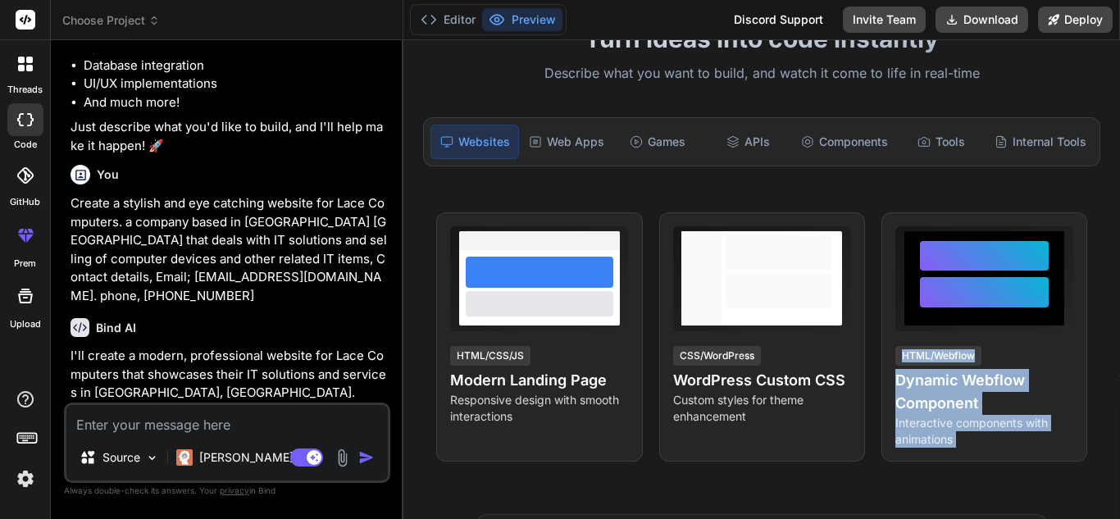
drag, startPoint x: 1119, startPoint y: 139, endPoint x: 1117, endPoint y: 197, distance: 57.4
click at [846, 197] on div "Turn ideas into code instantly Describe what you want to build, and watch it co…" at bounding box center [761, 279] width 716 height 479
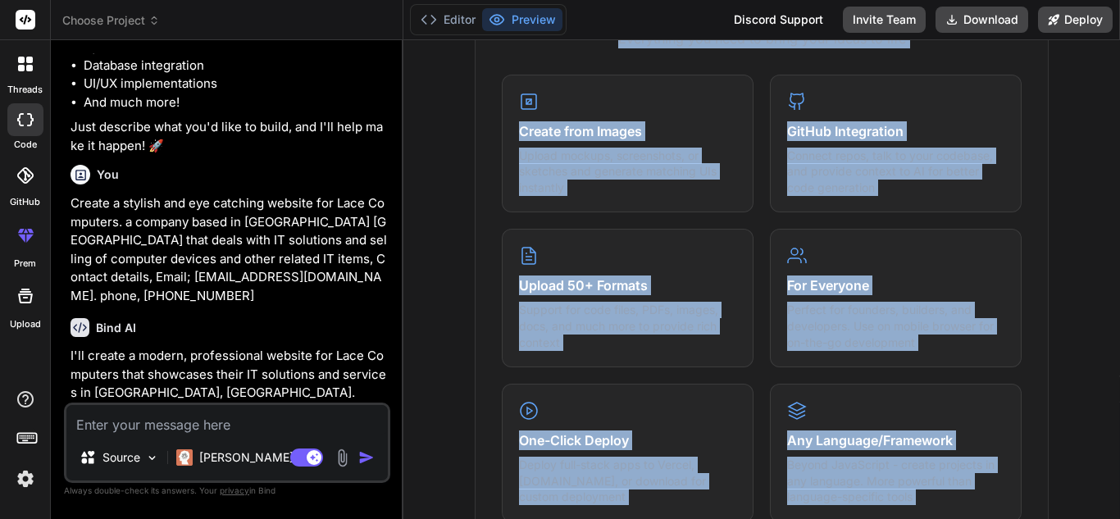
scroll to position [687, 0]
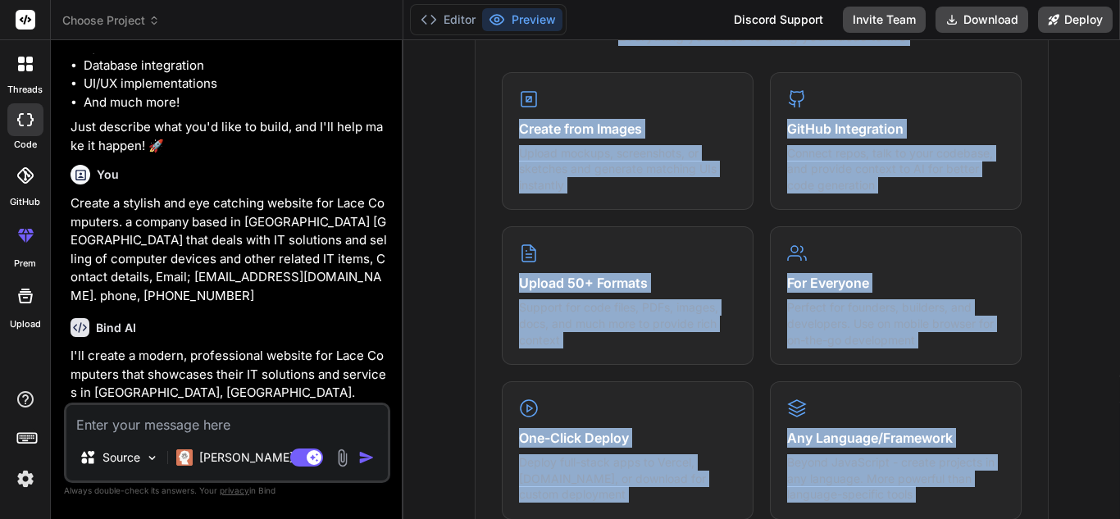
click at [846, 238] on div "What makes IDE powerful Everything you need to bring your ideas to life Create …" at bounding box center [762, 252] width 574 height 588
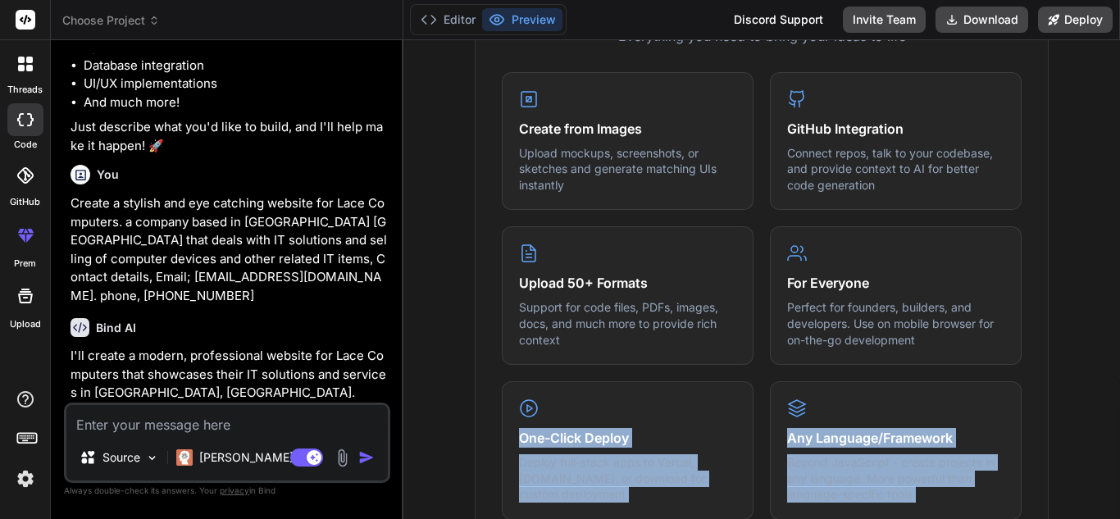
scroll to position [22, 0]
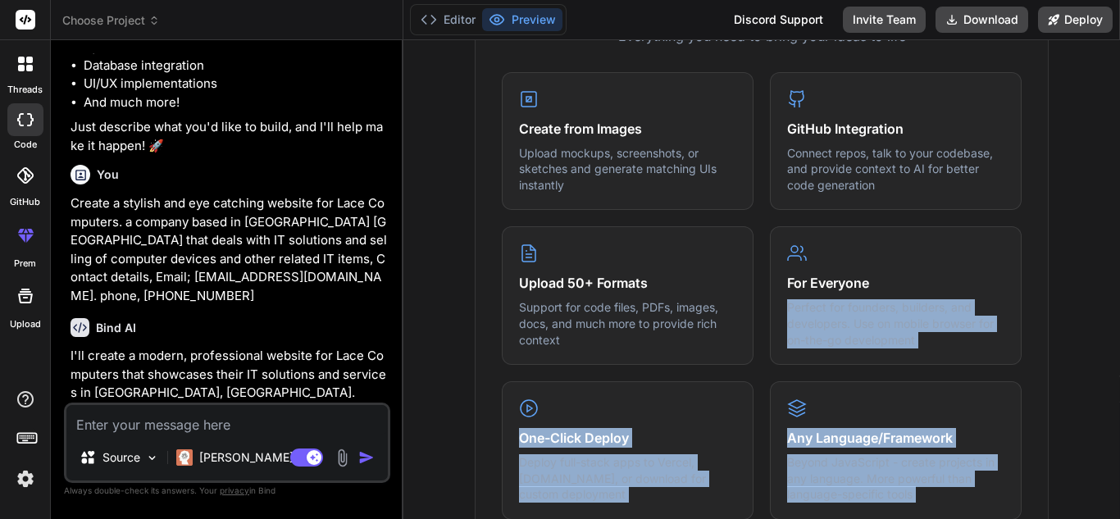
drag, startPoint x: 1119, startPoint y: 275, endPoint x: 1024, endPoint y: 288, distance: 95.3
click at [846, 288] on div "Turn ideas into code instantly Describe what you want to build, and watch it co…" at bounding box center [761, 279] width 716 height 479
click at [846, 288] on div "What makes IDE powerful Everything you need to bring your ideas to life Create …" at bounding box center [762, 252] width 574 height 588
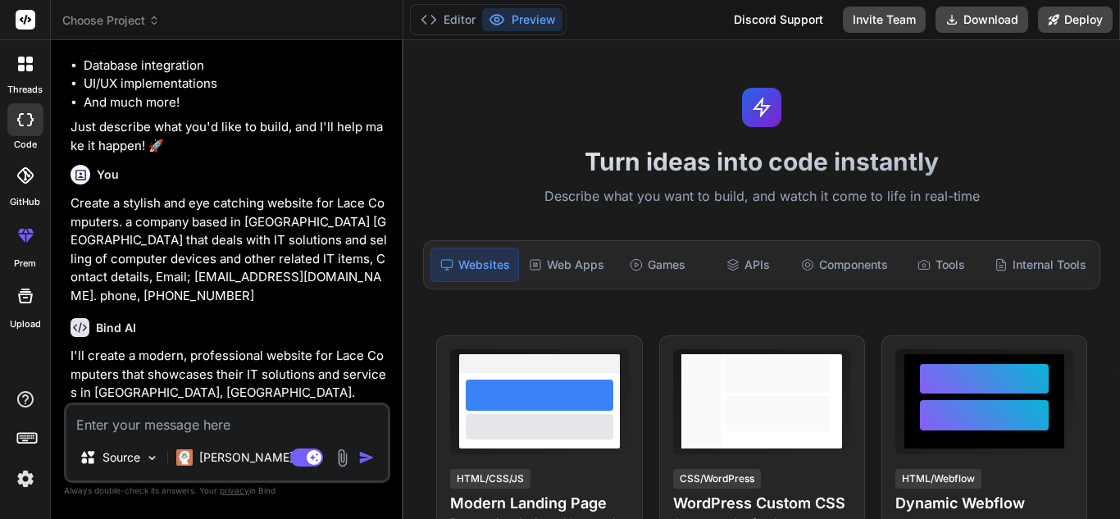
scroll to position [0, 0]
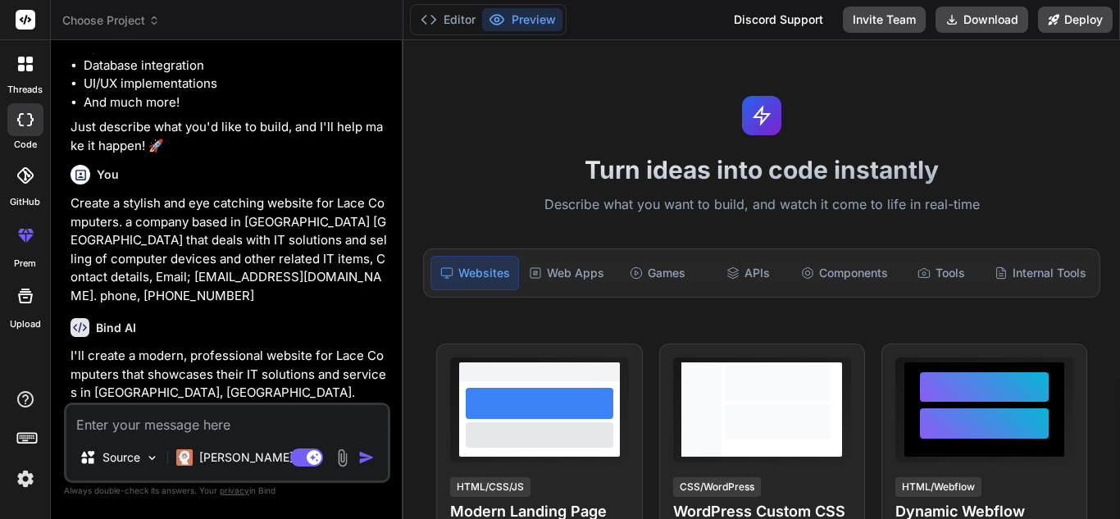
click at [280, 354] on p "I'll create a modern, professional website for Lace Computers that showcases th…" at bounding box center [228, 375] width 316 height 56
click at [456, 14] on button "Editor" at bounding box center [448, 19] width 68 height 23
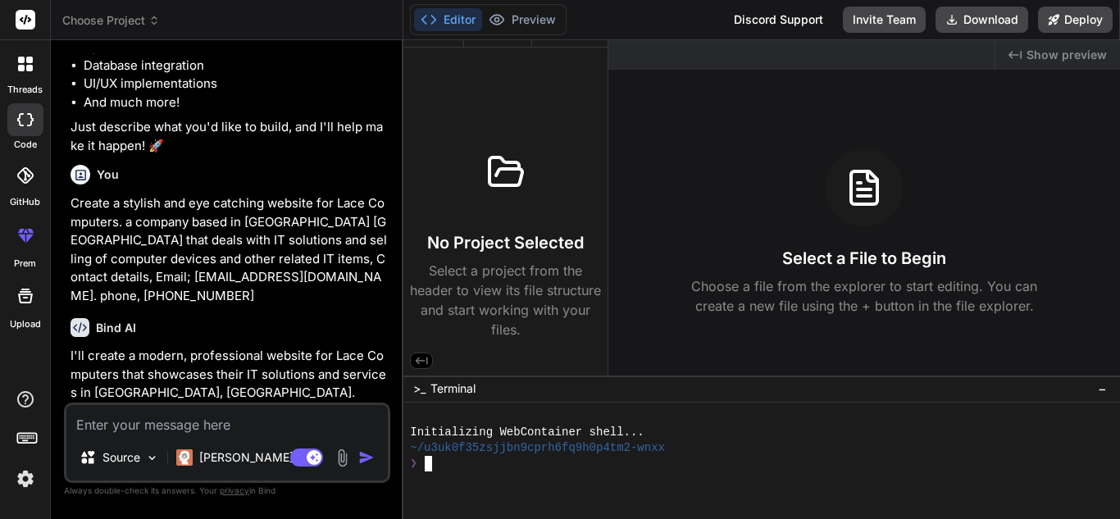
click at [479, 459] on div "❯" at bounding box center [754, 464] width 688 height 16
click at [520, 21] on button "Preview" at bounding box center [522, 19] width 80 height 23
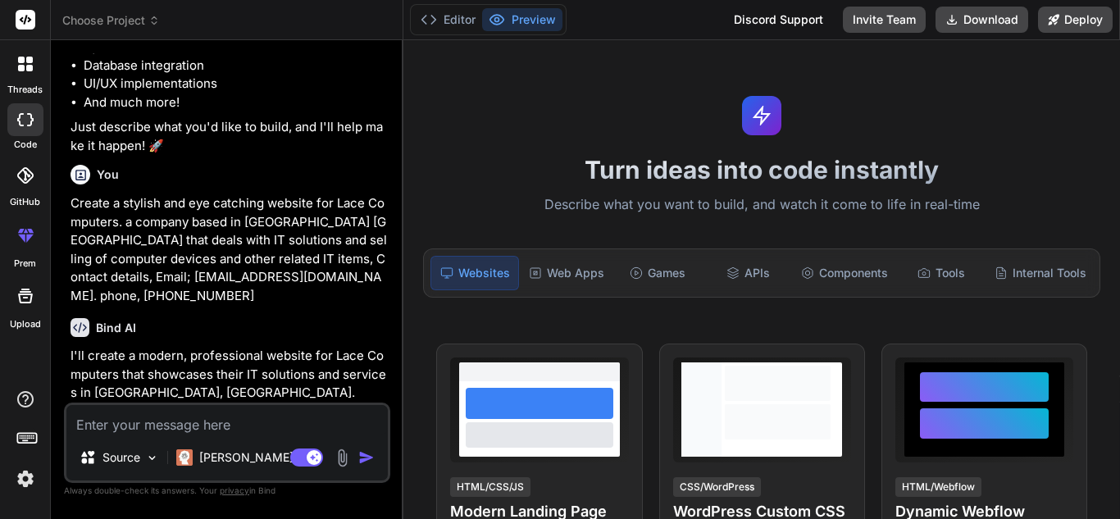
click at [248, 282] on p "Create a stylish and eye catching website for Lace Computers. a company based i…" at bounding box center [228, 249] width 316 height 111
click at [367, 450] on img "button" at bounding box center [366, 457] width 16 height 16
drag, startPoint x: 249, startPoint y: 388, endPoint x: 236, endPoint y: 366, distance: 25.7
click at [236, 366] on p "I'll create a modern, professional website for Lace Computers that showcases th…" at bounding box center [228, 375] width 316 height 56
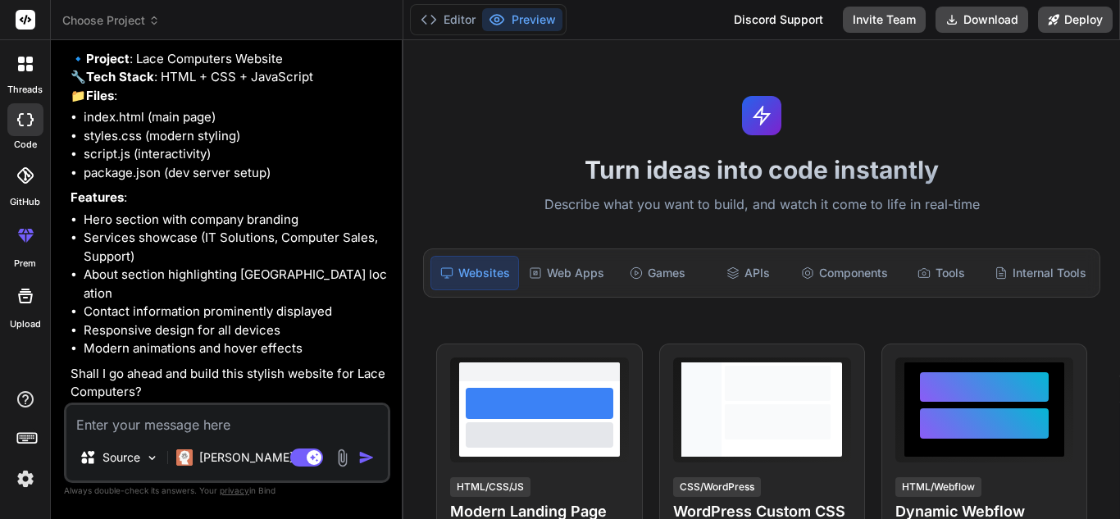
scroll to position [612, 0]
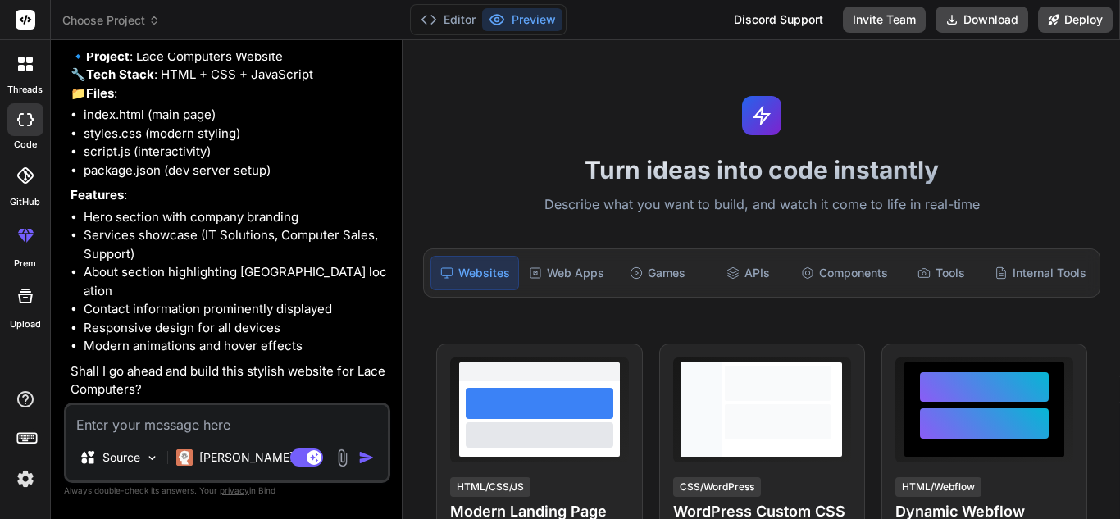
click at [145, 419] on textarea at bounding box center [226, 420] width 321 height 30
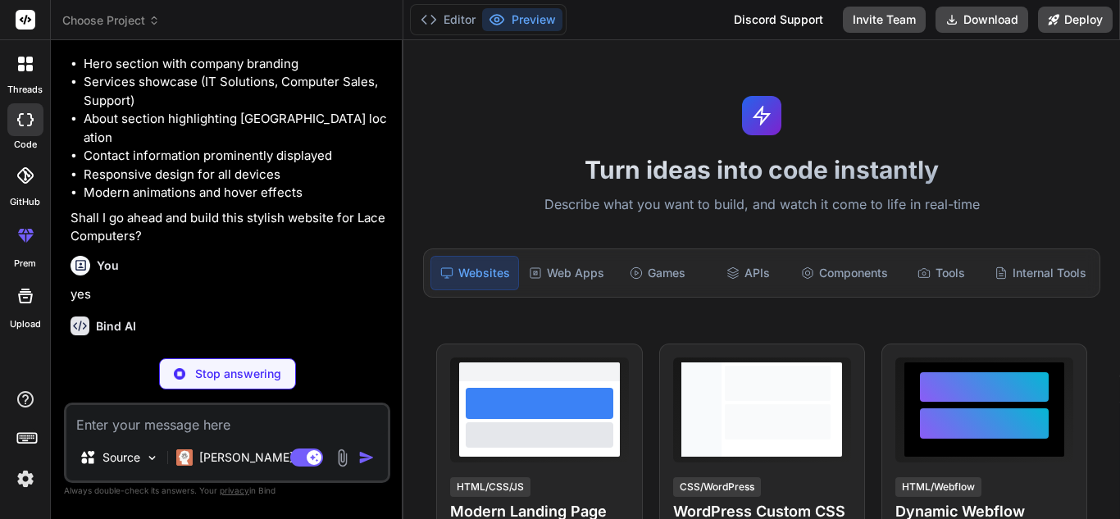
scroll to position [782, 0]
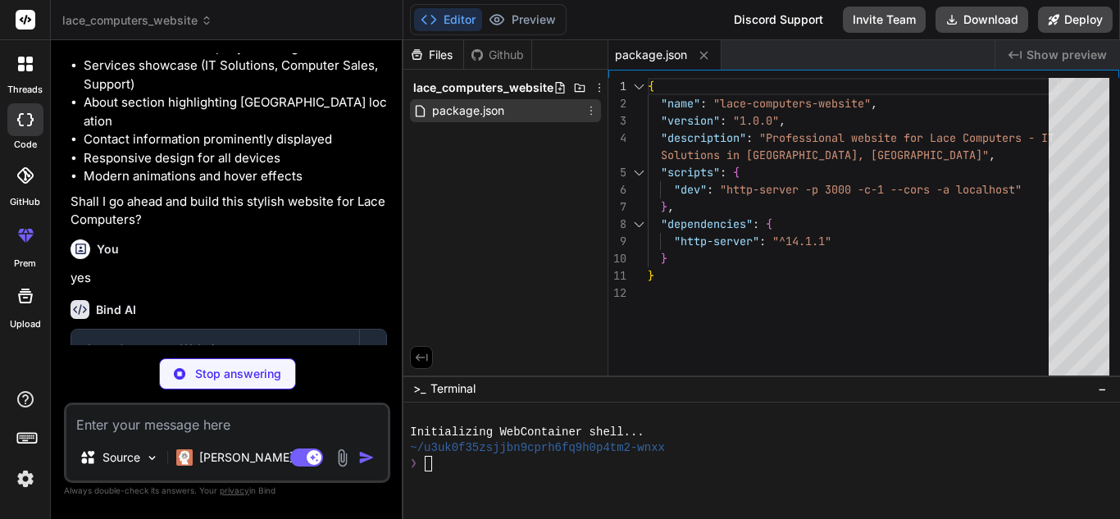
click at [502, 108] on span "package.json" at bounding box center [467, 111] width 75 height 20
click at [846, 57] on span "Show preview" at bounding box center [1066, 55] width 80 height 16
click at [460, 20] on button "Editor" at bounding box center [448, 19] width 68 height 23
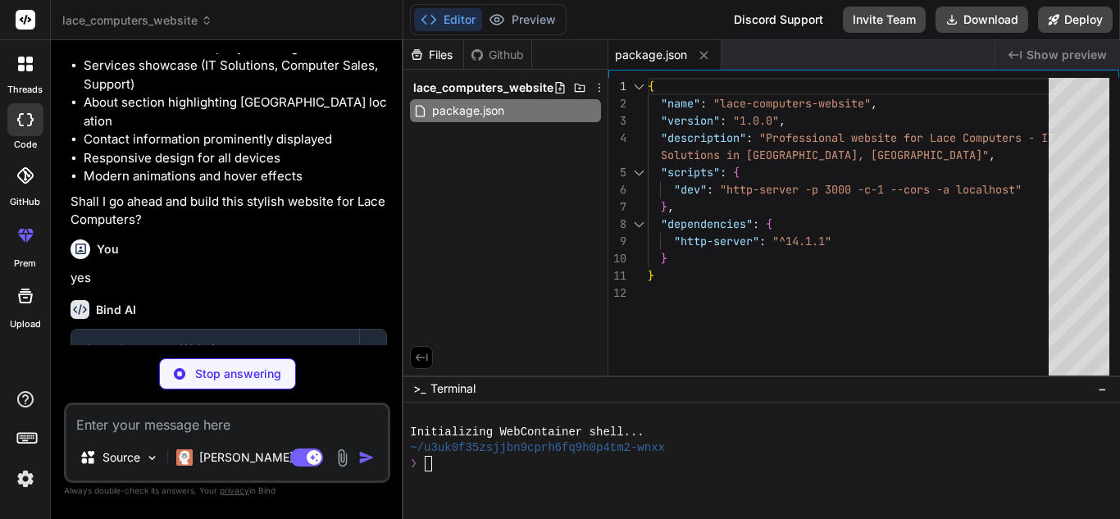
click at [567, 26] on div "Editor Preview Disabled until preview for your project is generated Discord Sup…" at bounding box center [761, 20] width 716 height 40
click at [508, 242] on div "Files Github lace_computers_website package.json" at bounding box center [505, 207] width 205 height 335
click at [237, 264] on div "You yes" at bounding box center [228, 260] width 316 height 55
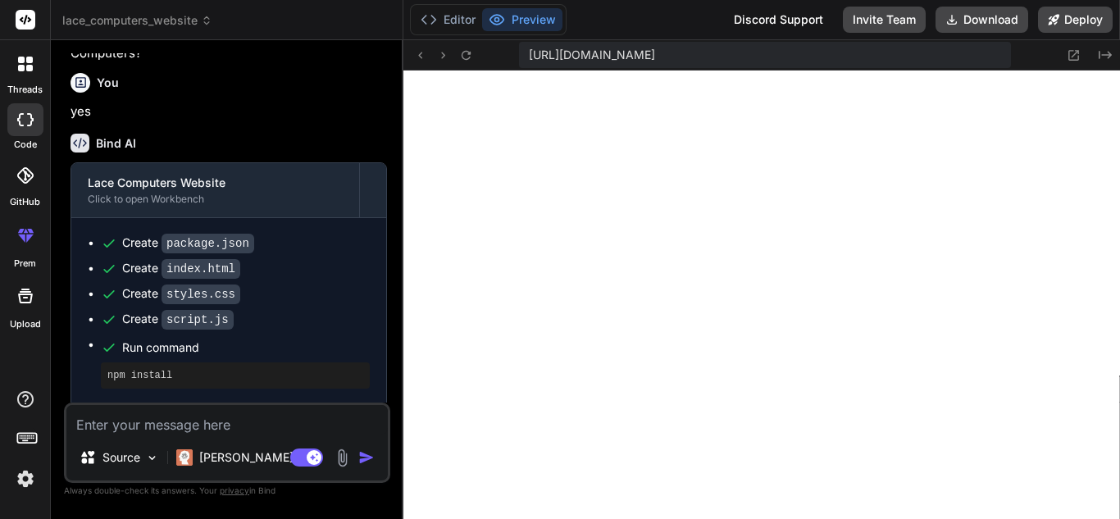
scroll to position [794, 0]
click at [376, 86] on div "You" at bounding box center [228, 83] width 316 height 20
click at [846, 16] on button "Download" at bounding box center [981, 20] width 93 height 26
click at [846, 14] on button "Deploy" at bounding box center [1075, 20] width 75 height 26
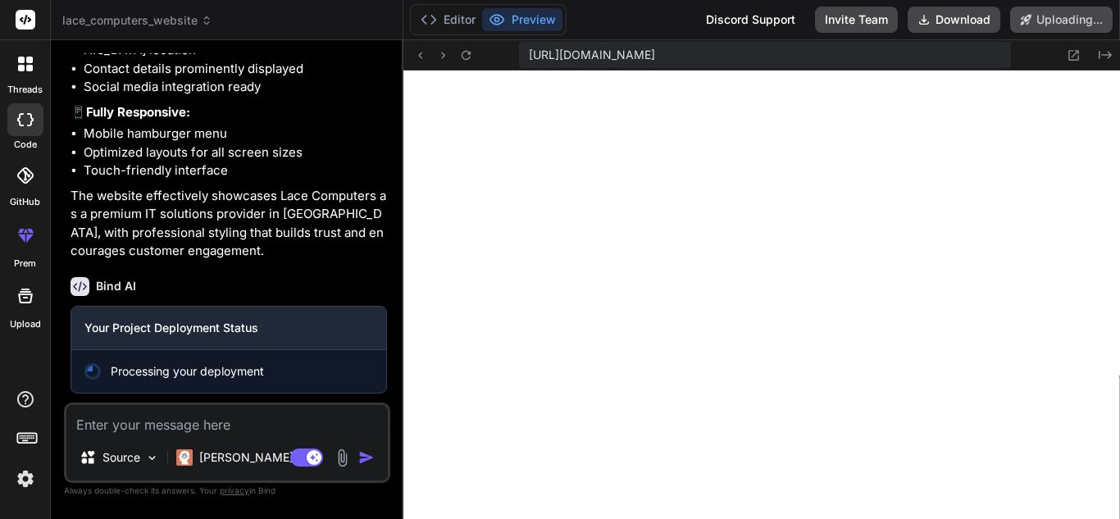
scroll to position [1662, 0]
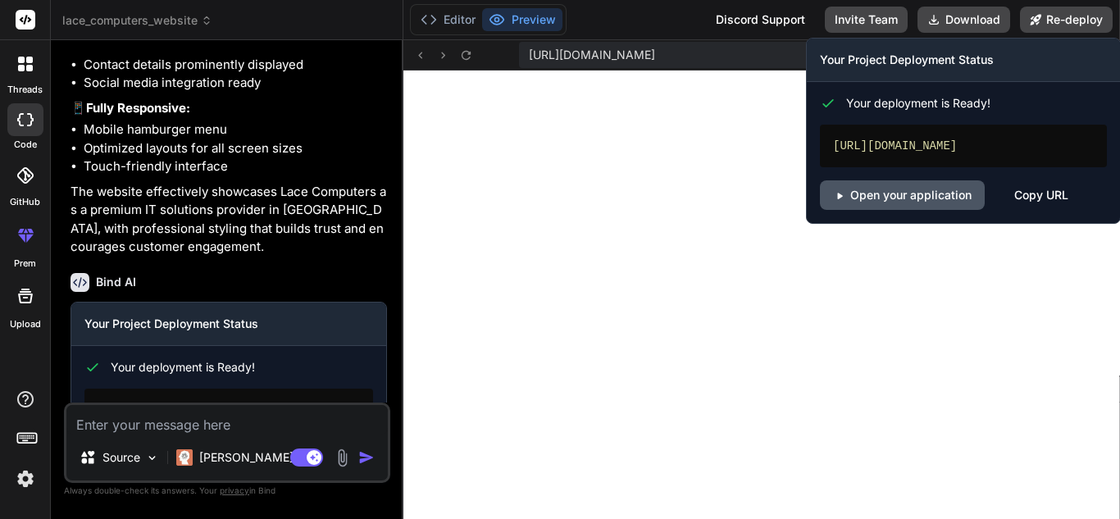
click at [846, 195] on link "Open your application" at bounding box center [902, 195] width 165 height 30
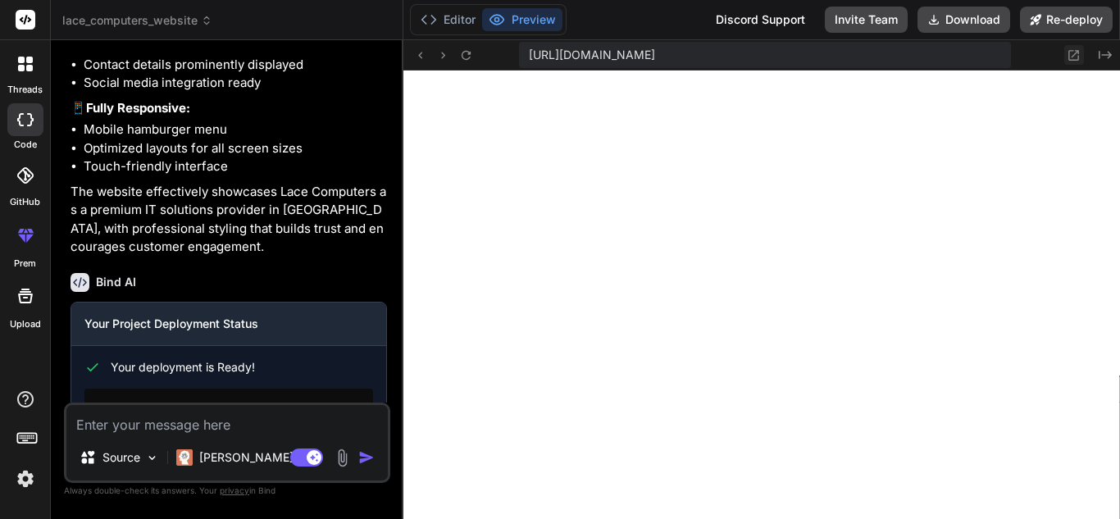
click at [846, 51] on icon at bounding box center [1074, 55] width 11 height 11
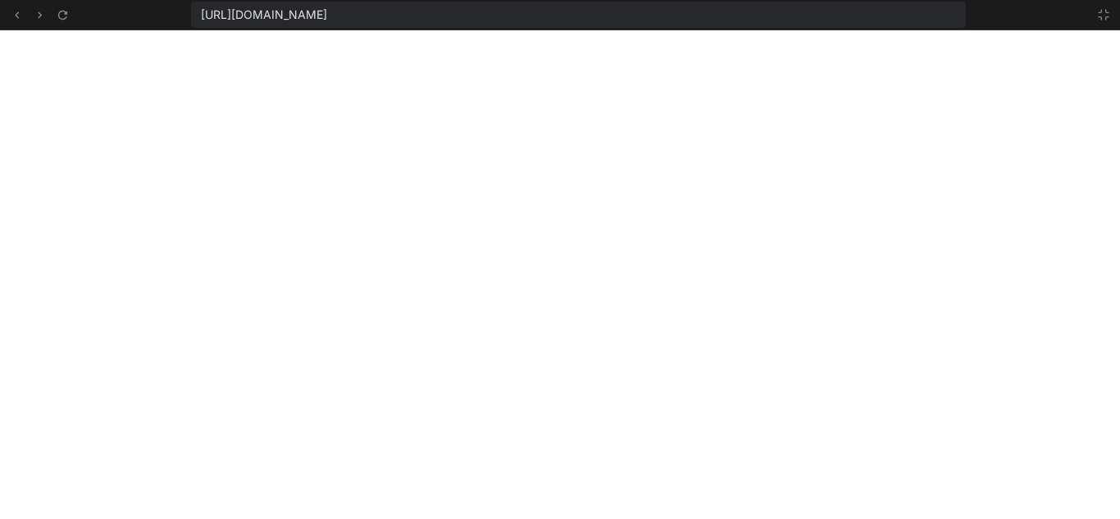
scroll to position [888, 0]
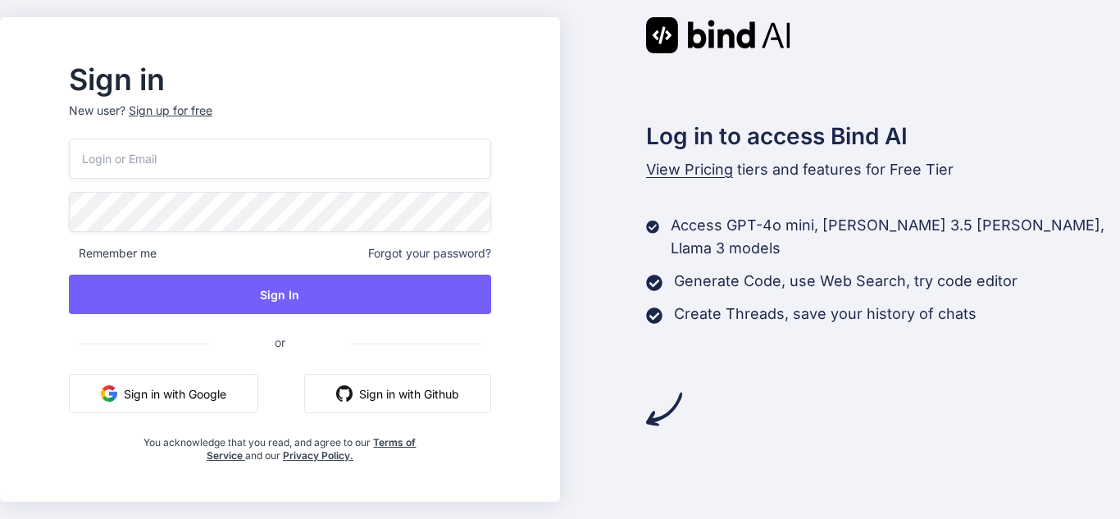
click at [243, 161] on input "email" at bounding box center [280, 159] width 422 height 40
type input "o"
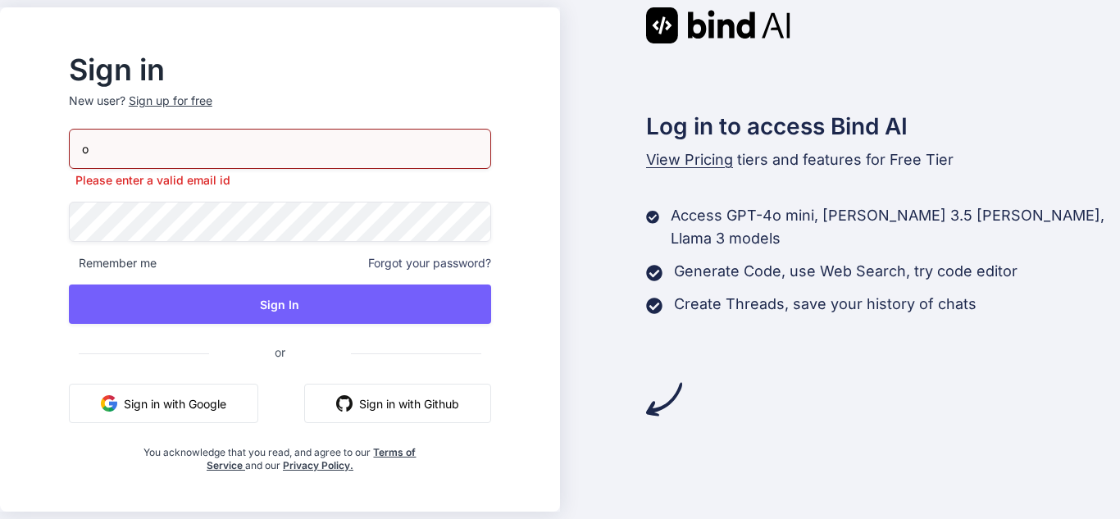
click at [186, 393] on button "Sign in with Google" at bounding box center [163, 403] width 189 height 39
